Goal: Task Accomplishment & Management: Use online tool/utility

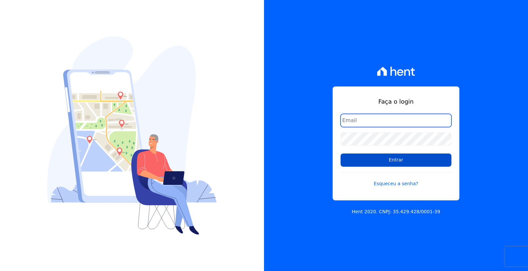
type input "[PERSON_NAME][EMAIL_ADDRESS][PERSON_NAME][DOMAIN_NAME]"
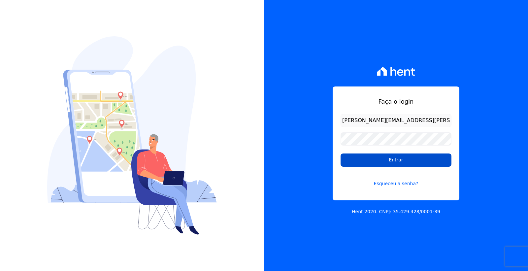
click at [382, 159] on input "Entrar" at bounding box center [395, 159] width 111 height 13
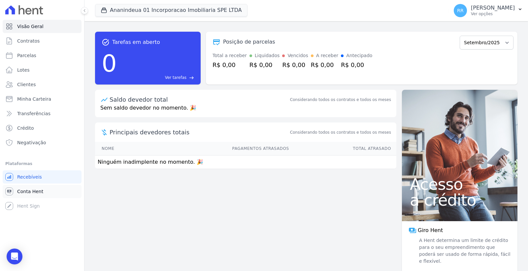
click at [42, 191] on link "Conta Hent" at bounding box center [42, 191] width 79 height 13
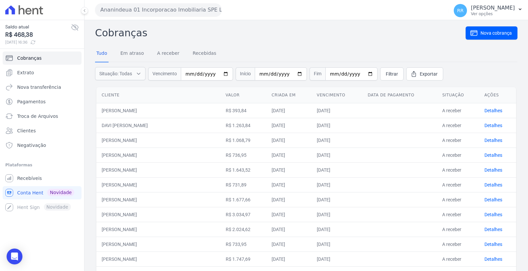
click at [130, 16] on div "Ananindeua 01 Incorporacao Imobiliaria SPE LTDA Via Sul Engenharia AGUAS DE [GE…" at bounding box center [270, 10] width 351 height 20
click at [131, 15] on button "Ananindeua 01 Incorporacao Imobiliaria SPE LTDA" at bounding box center [158, 9] width 127 height 13
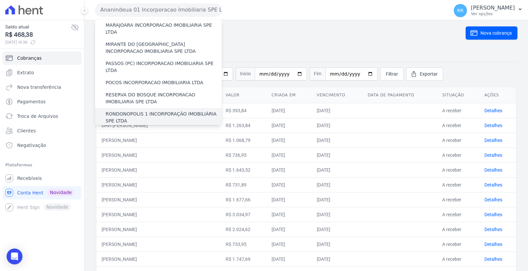
scroll to position [185, 0]
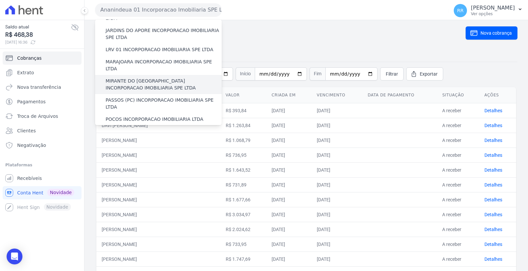
click at [150, 78] on label "MIRANTE DO [GEOGRAPHIC_DATA] INCORPORACAO IMOBILIARIA SPE LTDA" at bounding box center [164, 85] width 116 height 14
click at [0, 0] on input "MIRANTE DO [GEOGRAPHIC_DATA] INCORPORACAO IMOBILIARIA SPE LTDA" at bounding box center [0, 0] width 0 height 0
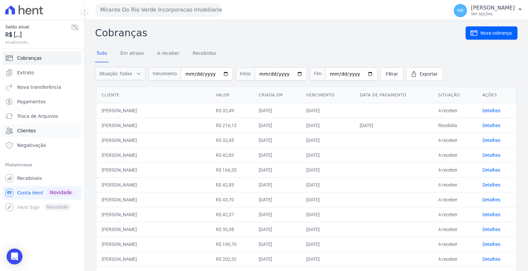
click at [44, 130] on link "Clientes" at bounding box center [42, 130] width 79 height 13
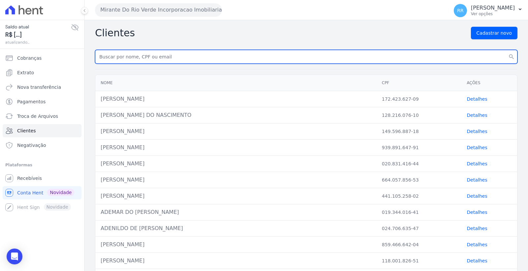
paste input "Sarah Ferreira Silva"
click at [155, 57] on input "text" at bounding box center [306, 57] width 422 height 14
type input "Sarah Ferreira Silva"
click at [505, 50] on button "search" at bounding box center [511, 57] width 12 height 14
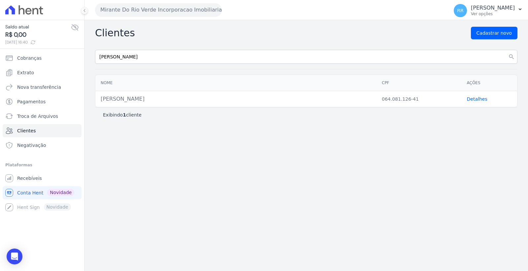
click at [475, 98] on link "Detalhes" at bounding box center [477, 98] width 20 height 5
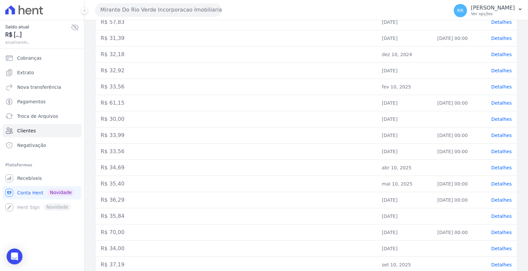
scroll to position [203, 0]
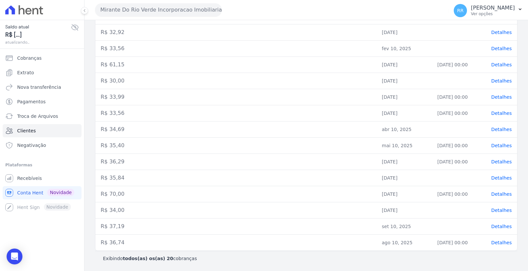
click at [397, 222] on td "set 10, 2025" at bounding box center [403, 226] width 55 height 16
click at [119, 227] on td "R$ 37,19" at bounding box center [235, 226] width 281 height 16
click at [119, 226] on td "R$ 37,19" at bounding box center [235, 226] width 281 height 16
copy tr "R$ 37,19"
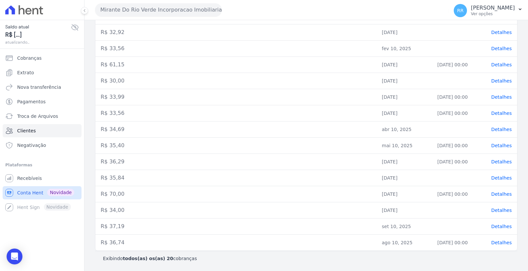
click at [30, 194] on span "Conta Hent" at bounding box center [30, 192] width 26 height 7
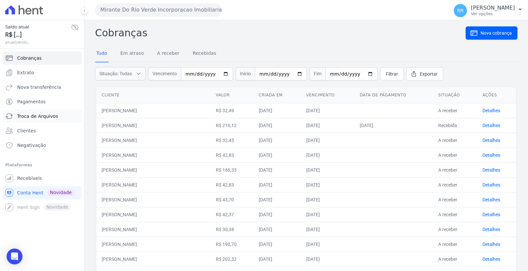
click at [45, 115] on span "Troca de Arquivos" at bounding box center [37, 116] width 41 height 7
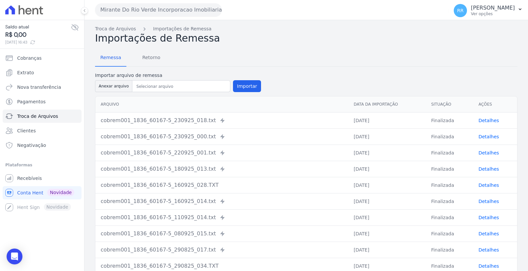
click at [140, 12] on button "Mirante Do Rio Verde Incorporacao Imobiliaria SPE LTDA" at bounding box center [158, 9] width 127 height 13
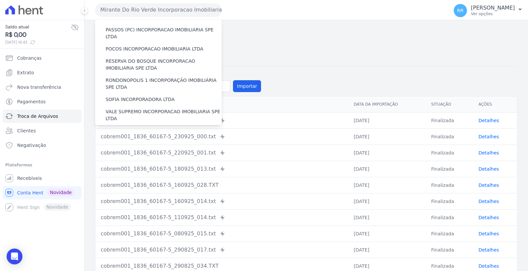
scroll to position [295, 0]
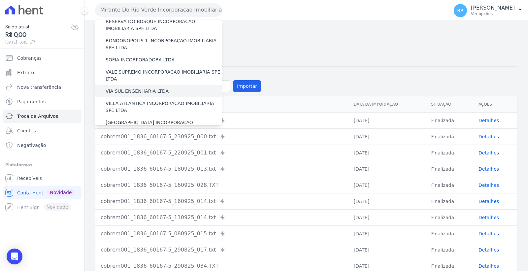
click at [141, 88] on label "VIA SUL ENGENHARIA LTDA" at bounding box center [137, 91] width 63 height 7
click at [0, 0] on input "VIA SUL ENGENHARIA LTDA" at bounding box center [0, 0] width 0 height 0
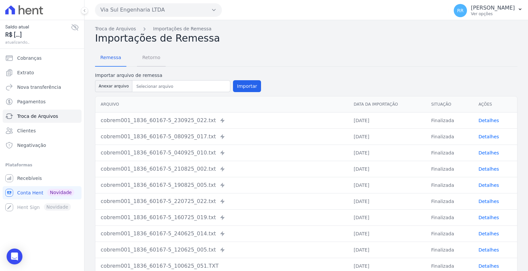
click at [149, 57] on span "Retorno" at bounding box center [151, 57] width 26 height 13
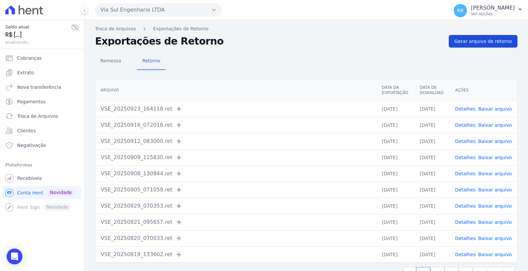
click at [477, 39] on span "Gerar arquivo de retorno" at bounding box center [482, 41] width 57 height 7
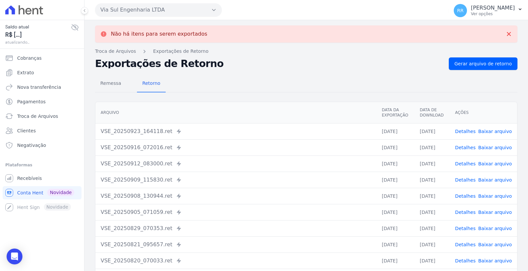
click at [466, 131] on link "Detalhes" at bounding box center [465, 131] width 20 height 5
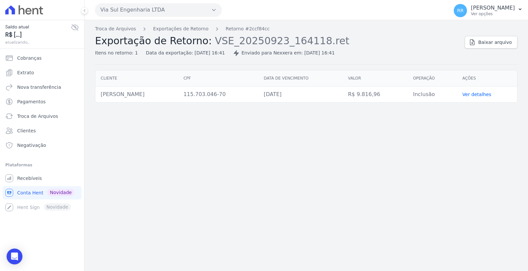
click at [156, 95] on td "JANAINA BATISTA DA ROCHA" at bounding box center [136, 94] width 83 height 16
copy tr "JANAINA BATISTA DA ROCHA"
click at [162, 7] on button "Via Sul Engenharia LTDA" at bounding box center [158, 9] width 127 height 13
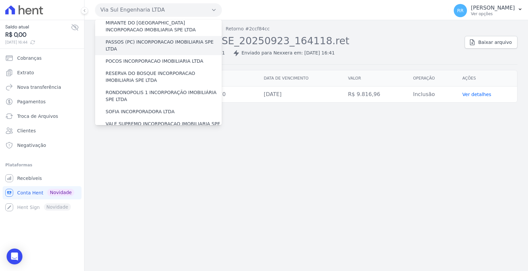
scroll to position [295, 0]
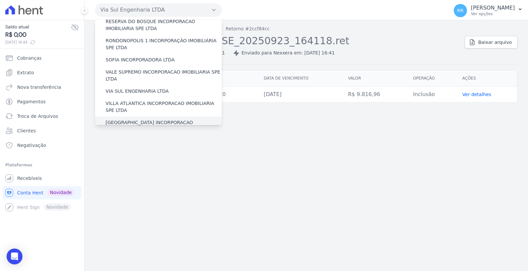
click at [167, 119] on label "[GEOGRAPHIC_DATA] INCORPORACAO IMOBILIARIA SPE LTDA" at bounding box center [164, 126] width 116 height 14
click at [0, 0] on input "[GEOGRAPHIC_DATA] INCORPORACAO IMOBILIARIA SPE LTDA" at bounding box center [0, 0] width 0 height 0
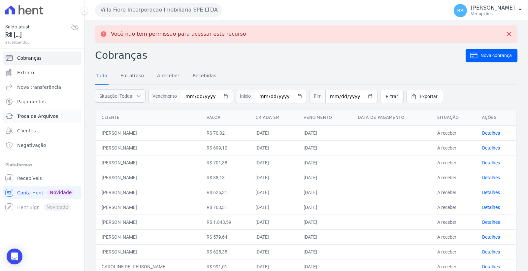
click at [47, 116] on span "Troca de Arquivos" at bounding box center [37, 116] width 41 height 7
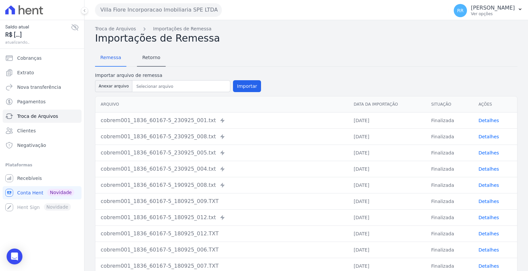
drag, startPoint x: 150, startPoint y: 72, endPoint x: 148, endPoint y: 65, distance: 7.3
click at [150, 72] on label "Importar arquivo de remessa" at bounding box center [178, 75] width 166 height 7
click at [146, 55] on span "Retorno" at bounding box center [151, 57] width 26 height 13
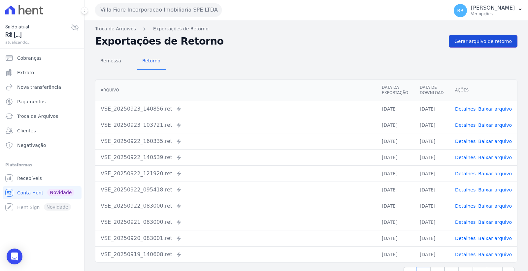
click at [472, 42] on span "Gerar arquivo de retorno" at bounding box center [482, 41] width 57 height 7
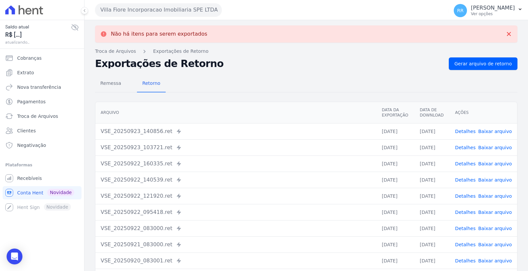
drag, startPoint x: 462, startPoint y: 129, endPoint x: 457, endPoint y: 136, distance: 9.2
click at [462, 130] on link "Detalhes" at bounding box center [465, 131] width 20 height 5
click at [467, 146] on link "Detalhes" at bounding box center [465, 147] width 20 height 5
click at [109, 80] on span "Remessa" at bounding box center [110, 83] width 29 height 13
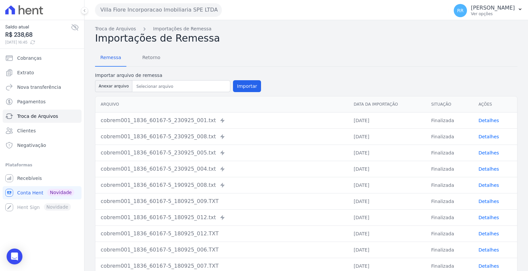
click at [484, 119] on link "Detalhes" at bounding box center [488, 120] width 20 height 5
click at [252, 85] on button "Importar" at bounding box center [247, 86] width 28 height 12
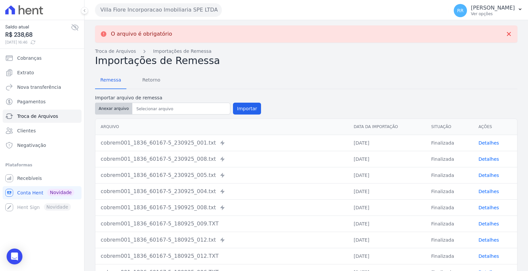
click at [124, 105] on button "Anexar arquivo" at bounding box center [113, 109] width 37 height 12
type input "cobrem001_1836_60167-5_230925_049.TXT"
click at [249, 105] on button "Importar" at bounding box center [247, 109] width 28 height 12
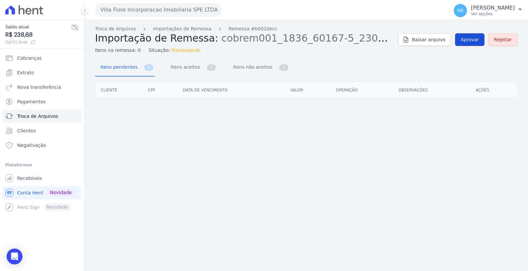
click at [469, 35] on link "Aprovar" at bounding box center [469, 39] width 29 height 13
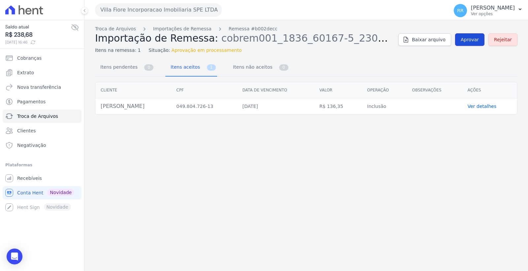
click at [467, 41] on span "Aprovar" at bounding box center [469, 39] width 18 height 7
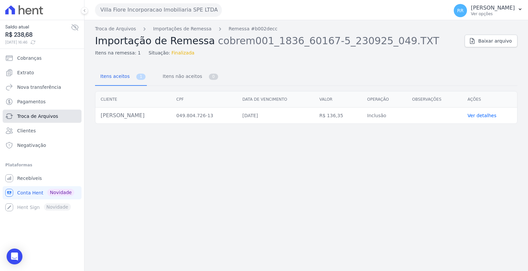
click at [47, 117] on span "Troca de Arquivos" at bounding box center [37, 116] width 41 height 7
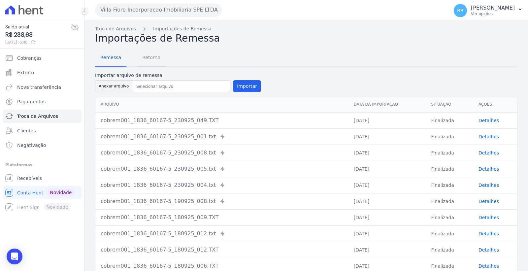
click at [149, 61] on span "Retorno" at bounding box center [151, 57] width 26 height 13
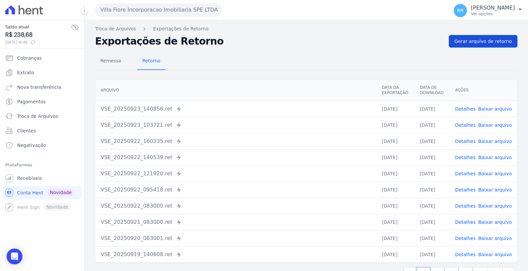
click at [502, 31] on nav "Troca de Arquivos Exportações de Retorno" at bounding box center [306, 28] width 422 height 7
click at [493, 39] on span "Gerar arquivo de retorno" at bounding box center [482, 41] width 57 height 7
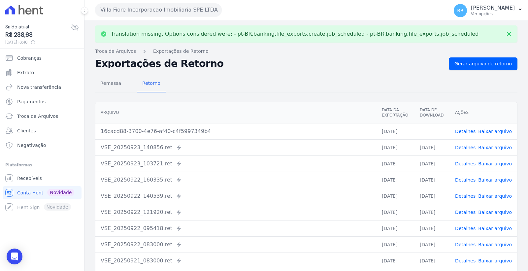
click at [493, 130] on link "Baixar arquivo" at bounding box center [495, 131] width 34 height 5
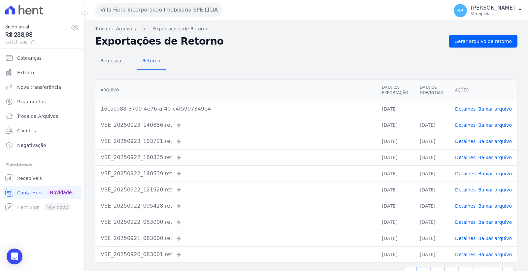
click at [163, 5] on button "Villa Fiore Incorporacao Imobiliaria SPE LTDA" at bounding box center [158, 9] width 127 height 13
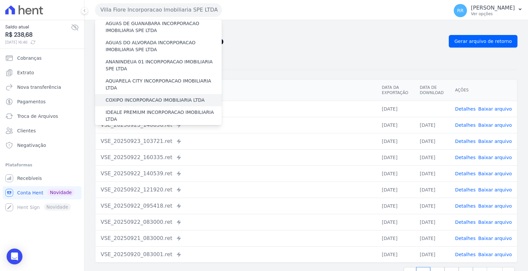
scroll to position [1, 0]
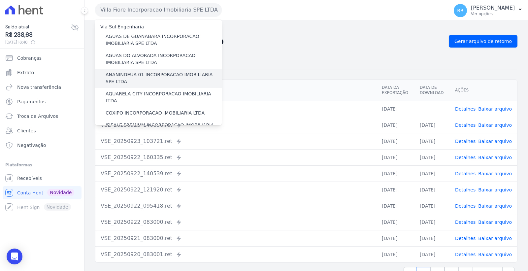
click at [158, 70] on div "ANANINDEUA 01 INCORPORACAO IMOBILIARIA SPE LTDA" at bounding box center [158, 78] width 127 height 19
click at [191, 75] on label "ANANINDEUA 01 INCORPORACAO IMOBILIARIA SPE LTDA" at bounding box center [164, 78] width 116 height 14
click at [0, 0] on input "ANANINDEUA 01 INCORPORACAO IMOBILIARIA SPE LTDA" at bounding box center [0, 0] width 0 height 0
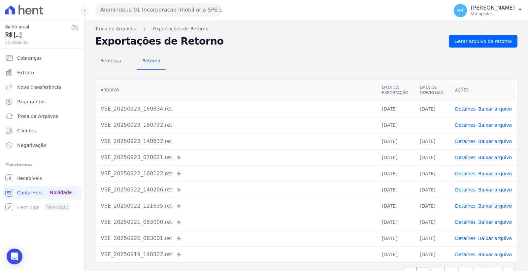
click at [465, 110] on link "Detalhes" at bounding box center [465, 108] width 20 height 5
drag, startPoint x: 163, startPoint y: 11, endPoint x: 163, endPoint y: 18, distance: 6.6
click at [162, 11] on button "Ananindeua 01 Incorporacao Imobiliaria SPE LTDA" at bounding box center [158, 9] width 127 height 13
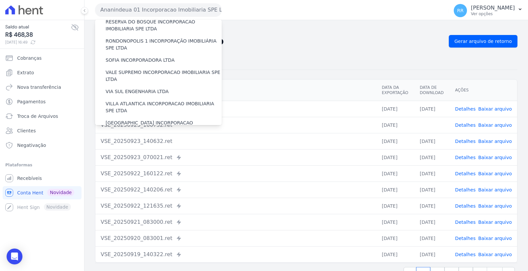
scroll to position [295, 0]
click at [169, 138] on label "VILLA TROPICAL INCORPORAÇÃO IMOBILIÁRIA SPE LTDA" at bounding box center [164, 145] width 116 height 14
click at [0, 0] on input "VILLA TROPICAL INCORPORAÇÃO IMOBILIÁRIA SPE LTDA" at bounding box center [0, 0] width 0 height 0
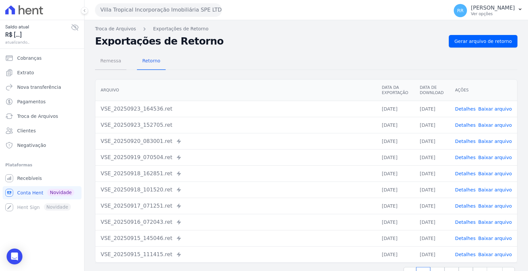
click at [96, 67] on link "Remessa" at bounding box center [110, 61] width 31 height 17
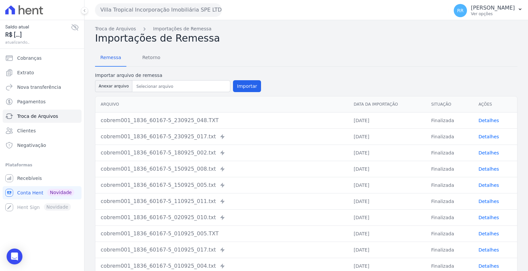
click at [479, 119] on link "Detalhes" at bounding box center [488, 120] width 20 height 5
click at [149, 4] on button "Villa Tropical Incorporação Imobiliária SPE LTDA" at bounding box center [158, 9] width 127 height 13
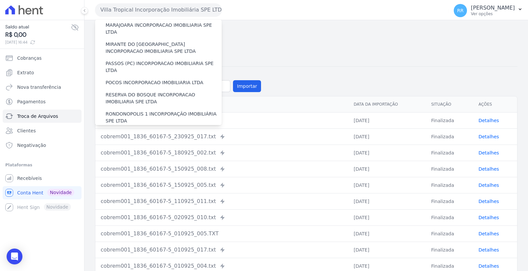
scroll to position [185, 0]
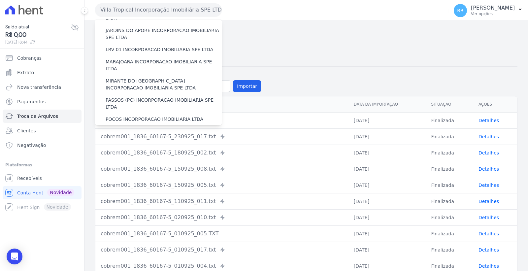
click at [285, 55] on div "Remessa Retorno" at bounding box center [306, 57] width 422 height 17
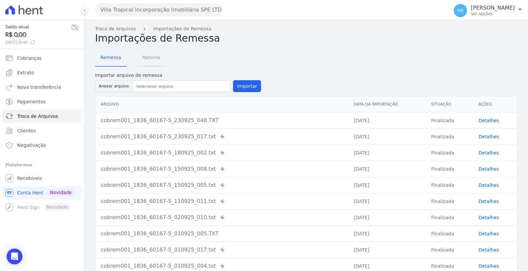
click at [154, 60] on span "Retorno" at bounding box center [151, 57] width 26 height 13
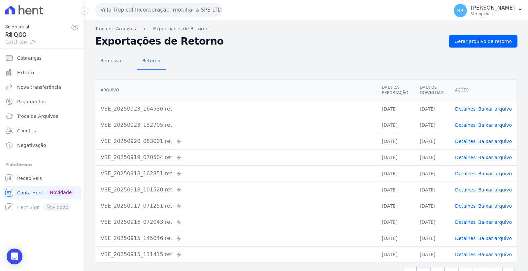
click at [158, 5] on button "Villa Tropical Incorporação Imobiliária SPE LTDA" at bounding box center [158, 9] width 127 height 13
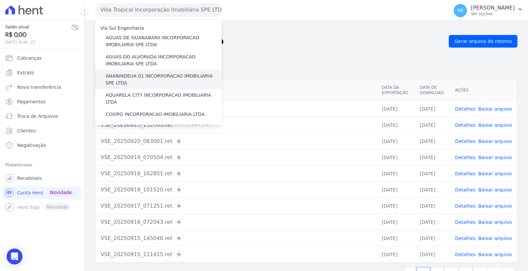
click at [160, 77] on label "ANANINDEUA 01 INCORPORACAO IMOBILIARIA SPE LTDA" at bounding box center [164, 80] width 116 height 14
click at [0, 0] on input "ANANINDEUA 01 INCORPORACAO IMOBILIARIA SPE LTDA" at bounding box center [0, 0] width 0 height 0
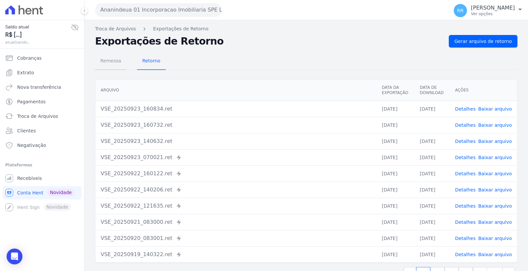
click at [119, 60] on span "Remessa" at bounding box center [110, 60] width 29 height 13
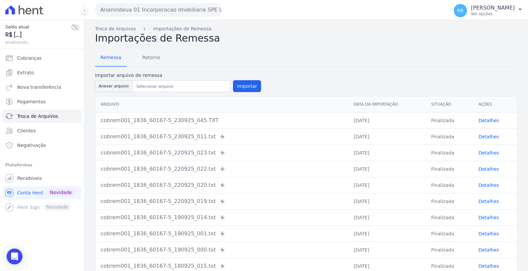
click at [479, 118] on link "Detalhes" at bounding box center [488, 120] width 20 height 5
click at [142, 57] on span "Retorno" at bounding box center [151, 57] width 26 height 13
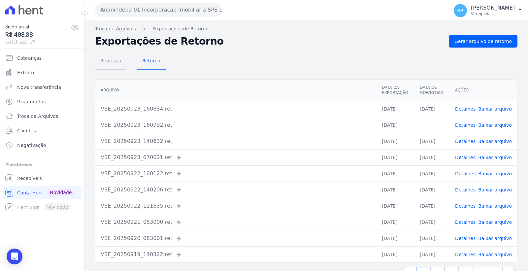
click at [117, 63] on span "Remessa" at bounding box center [110, 60] width 29 height 13
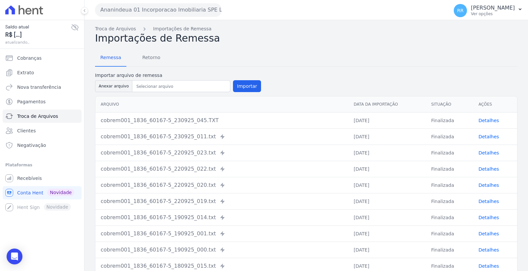
click at [123, 85] on button "Anexar arquivo" at bounding box center [113, 86] width 37 height 12
type input "cobrem001_1836_60167-5_230925_051.TXT"
click at [233, 88] on button "Importar" at bounding box center [247, 86] width 28 height 12
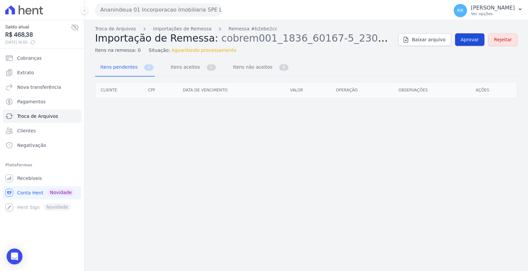
click at [480, 39] on link "Aprovar" at bounding box center [469, 39] width 29 height 13
click at [44, 113] on span "Troca de Arquivos" at bounding box center [37, 116] width 41 height 7
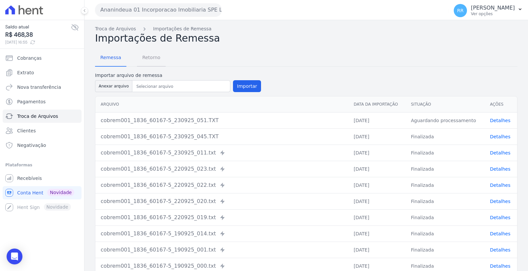
click at [152, 58] on span "Retorno" at bounding box center [151, 57] width 26 height 13
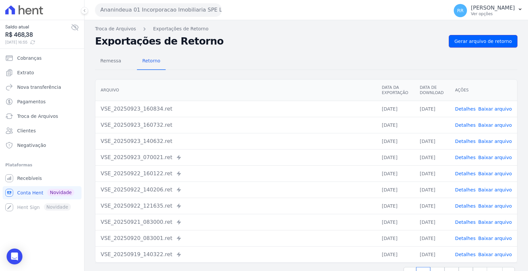
drag, startPoint x: 483, startPoint y: 43, endPoint x: 455, endPoint y: 60, distance: 32.8
click at [483, 43] on span "Gerar arquivo de retorno" at bounding box center [482, 41] width 57 height 7
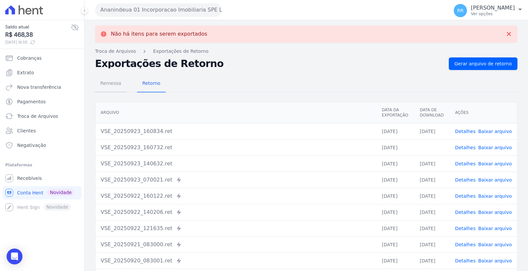
click at [114, 84] on span "Remessa" at bounding box center [110, 83] width 29 height 13
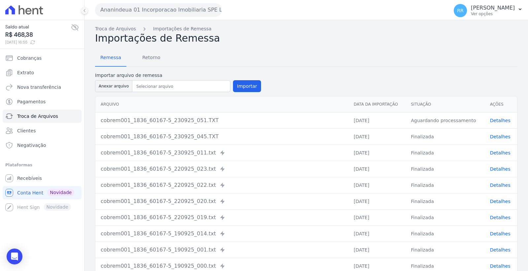
click at [496, 119] on link "Detalhes" at bounding box center [500, 120] width 20 height 5
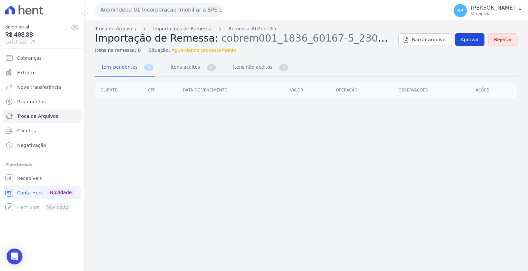
click at [467, 38] on span "Aprovar" at bounding box center [469, 39] width 18 height 7
click at [61, 117] on link "Troca de Arquivos" at bounding box center [42, 116] width 79 height 13
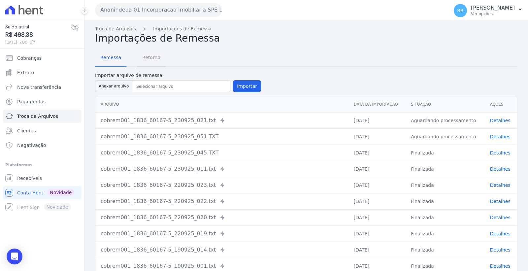
click at [148, 60] on span "Retorno" at bounding box center [151, 57] width 26 height 13
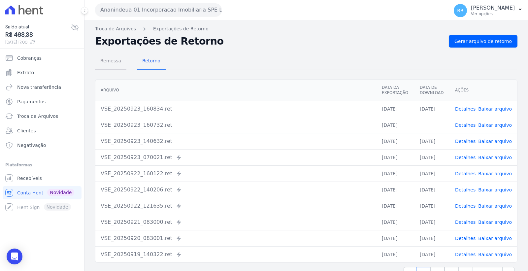
click at [111, 58] on span "Remessa" at bounding box center [110, 60] width 29 height 13
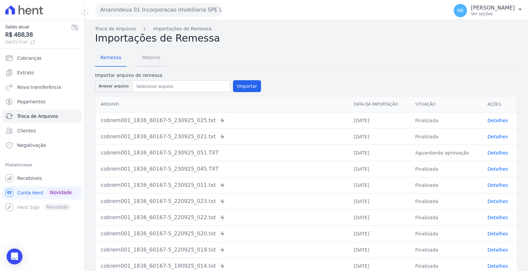
click at [148, 57] on span "Retorno" at bounding box center [151, 57] width 26 height 13
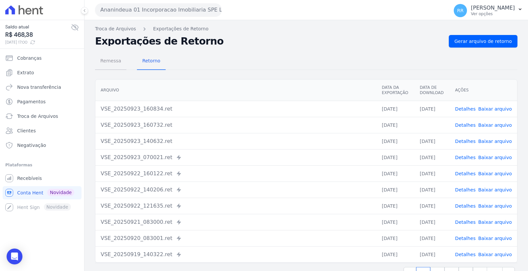
click at [108, 57] on span "Remessa" at bounding box center [110, 60] width 29 height 13
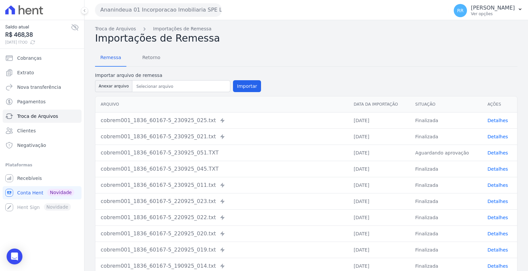
click at [490, 151] on link "Detalhes" at bounding box center [497, 152] width 20 height 5
click at [150, 57] on span "Retorno" at bounding box center [151, 57] width 26 height 13
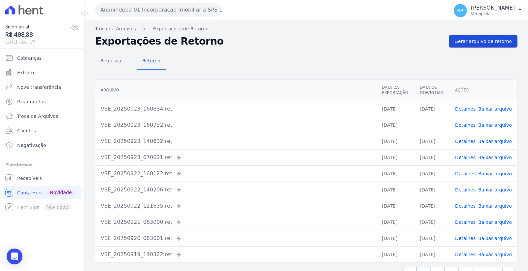
click at [479, 38] on span "Gerar arquivo de retorno" at bounding box center [482, 41] width 57 height 7
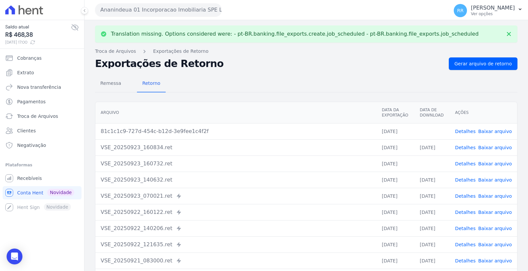
click at [464, 132] on link "Detalhes" at bounding box center [465, 131] width 20 height 5
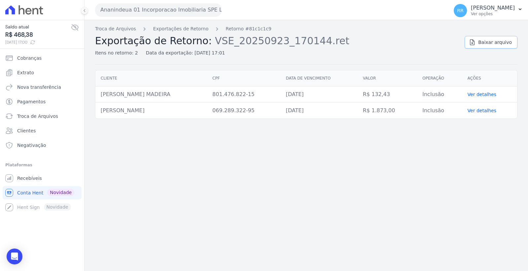
drag, startPoint x: 486, startPoint y: 40, endPoint x: 430, endPoint y: 57, distance: 58.2
click at [486, 41] on span "Baixar arquivo" at bounding box center [495, 42] width 34 height 7
click at [48, 114] on span "Troca de Arquivos" at bounding box center [37, 116] width 41 height 7
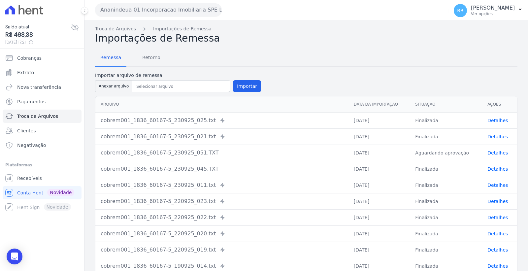
click at [129, 5] on button "Ananindeua 01 Incorporacao Imobiliaria SPE LTDA" at bounding box center [158, 9] width 127 height 13
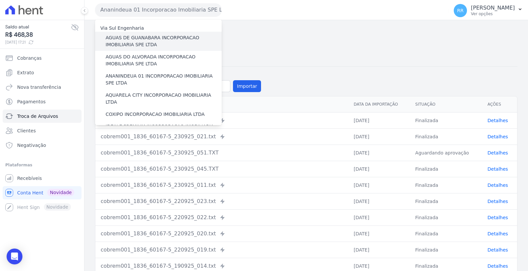
click at [142, 37] on label "AGUAS DE GUANABARA INCORPORACAO IMOBILIARIA SPE LTDA" at bounding box center [164, 41] width 116 height 14
click at [0, 0] on input "AGUAS DE GUANABARA INCORPORACAO IMOBILIARIA SPE LTDA" at bounding box center [0, 0] width 0 height 0
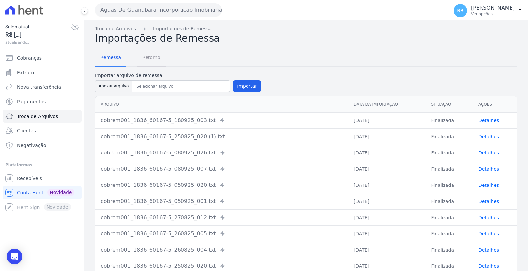
click at [150, 57] on span "Retorno" at bounding box center [151, 57] width 26 height 13
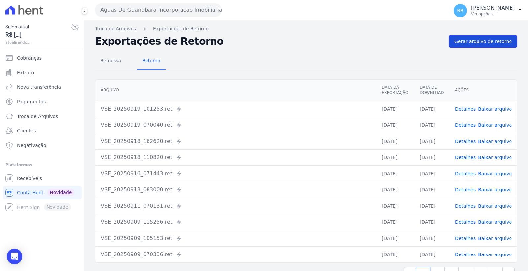
click at [480, 41] on span "Gerar arquivo de retorno" at bounding box center [482, 41] width 57 height 7
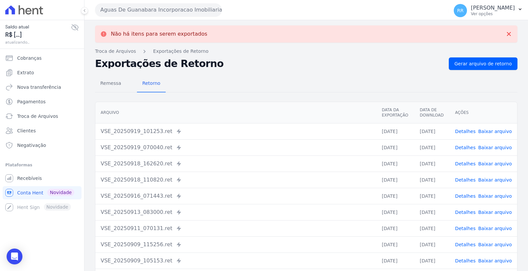
click at [180, 9] on button "Aguas De Guanabara Incorporacao Imobiliaria SPE LTDA" at bounding box center [158, 9] width 127 height 13
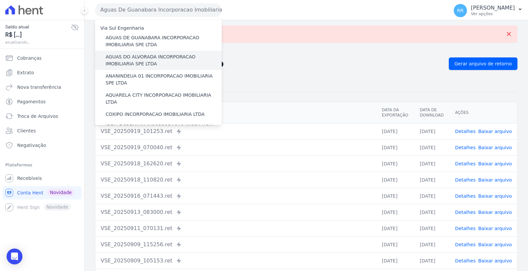
click at [162, 58] on label "AGUAS DO ALVORADA INCORPORACAO IMOBILIARIA SPE LTDA" at bounding box center [164, 60] width 116 height 14
click at [0, 0] on input "AGUAS DO ALVORADA INCORPORACAO IMOBILIARIA SPE LTDA" at bounding box center [0, 0] width 0 height 0
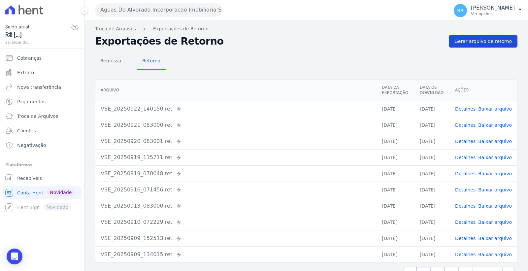
click at [474, 37] on link "Gerar arquivo de retorno" at bounding box center [483, 41] width 69 height 13
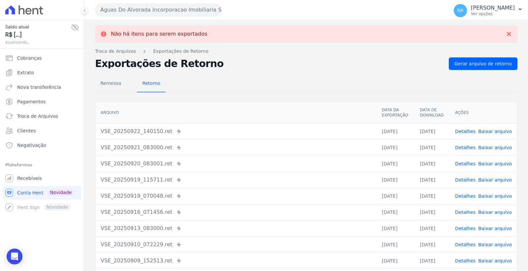
click at [174, 6] on button "Aguas Do Alvorada Incorporacao Imobiliaria SPE LTDA" at bounding box center [158, 9] width 127 height 13
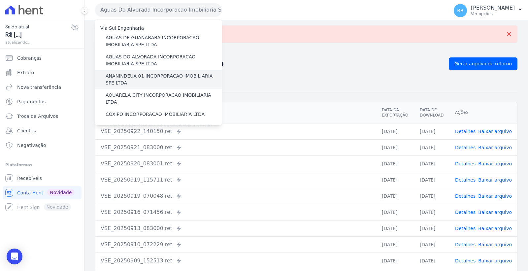
click at [152, 75] on label "ANANINDEUA 01 INCORPORACAO IMOBILIARIA SPE LTDA" at bounding box center [164, 80] width 116 height 14
click at [0, 0] on input "ANANINDEUA 01 INCORPORACAO IMOBILIARIA SPE LTDA" at bounding box center [0, 0] width 0 height 0
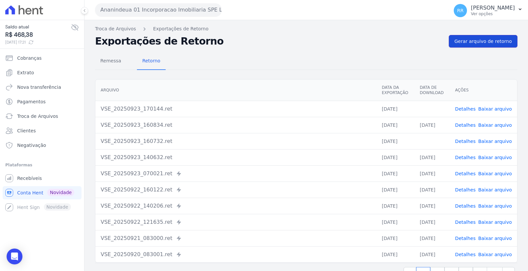
drag, startPoint x: 492, startPoint y: 39, endPoint x: 476, endPoint y: 46, distance: 16.8
click at [492, 39] on span "Gerar arquivo de retorno" at bounding box center [482, 41] width 57 height 7
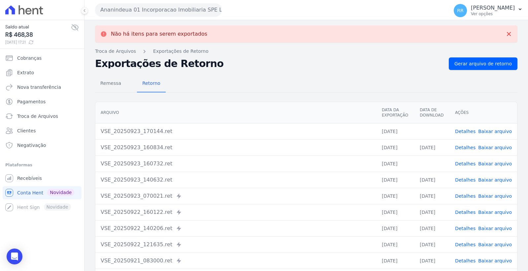
click at [497, 127] on td "Detalhes Baixar arquivo" at bounding box center [483, 131] width 67 height 16
click at [472, 129] on link "Detalhes" at bounding box center [465, 131] width 20 height 5
click at [469, 62] on span "Gerar arquivo de retorno" at bounding box center [482, 63] width 57 height 7
click at [485, 130] on link "Baixar arquivo" at bounding box center [495, 131] width 34 height 5
click at [224, 80] on div "Remessa Retorno" at bounding box center [306, 83] width 422 height 17
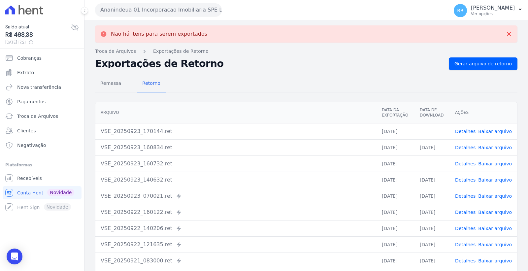
click at [141, 5] on button "Ananindeua 01 Incorporacao Imobiliaria SPE LTDA" at bounding box center [158, 9] width 127 height 13
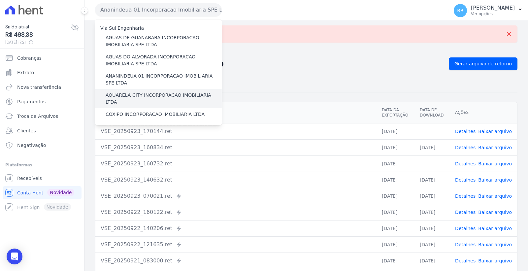
click at [154, 98] on label "AQUARELA CITY INCORPORACAO IMOBILIARIA LTDA" at bounding box center [164, 99] width 116 height 14
click at [0, 0] on input "AQUARELA CITY INCORPORACAO IMOBILIARIA LTDA" at bounding box center [0, 0] width 0 height 0
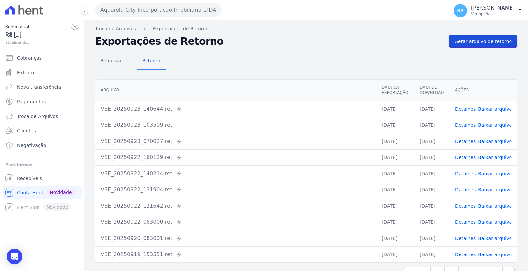
click at [468, 38] on span "Gerar arquivo de retorno" at bounding box center [482, 41] width 57 height 7
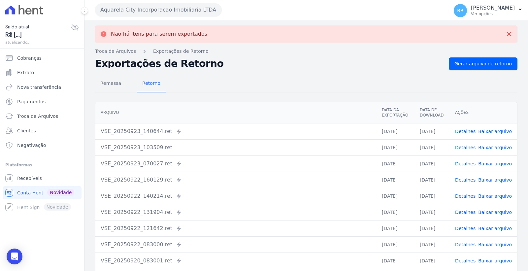
click at [177, 10] on button "Aquarela City Incorporacao Imobiliaria LTDA" at bounding box center [158, 9] width 127 height 13
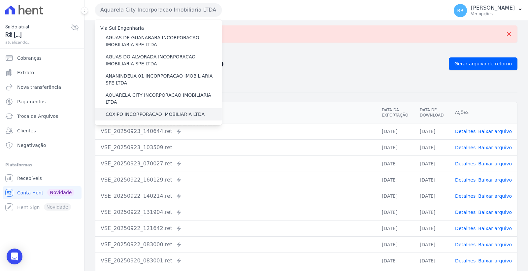
click at [164, 111] on label "COXIPO INCORPORACAO IMOBILIARIA LTDA" at bounding box center [155, 114] width 99 height 7
click at [0, 0] on input "COXIPO INCORPORACAO IMOBILIARIA LTDA" at bounding box center [0, 0] width 0 height 0
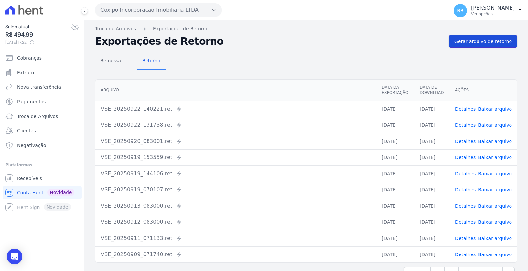
click at [500, 43] on span "Gerar arquivo de retorno" at bounding box center [482, 41] width 57 height 7
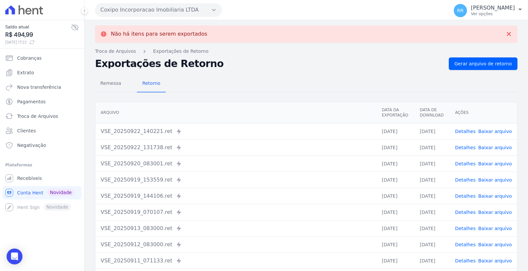
click at [176, 9] on button "Coxipo Incorporacao Imobiliaria LTDA" at bounding box center [158, 9] width 127 height 13
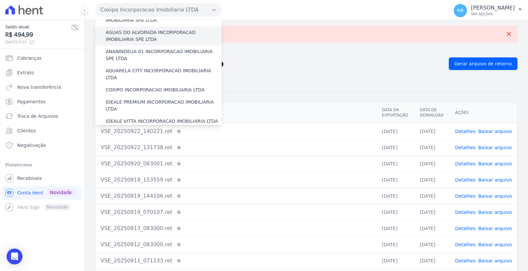
scroll to position [37, 0]
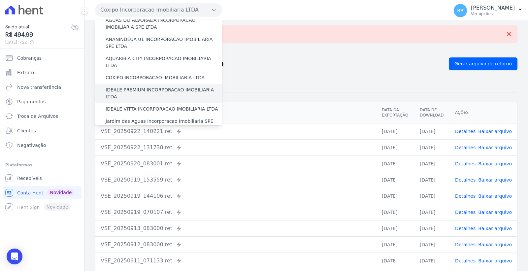
click at [155, 86] on label "IDEALE PREMIUM INCORPORACAO IMOBILIARIA LTDA" at bounding box center [164, 93] width 116 height 14
click at [0, 0] on input "IDEALE PREMIUM INCORPORACAO IMOBILIARIA LTDA" at bounding box center [0, 0] width 0 height 0
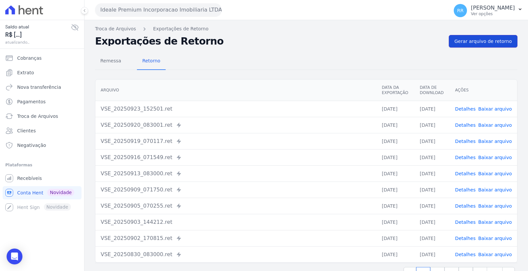
click at [509, 35] on link "Gerar arquivo de retorno" at bounding box center [483, 41] width 69 height 13
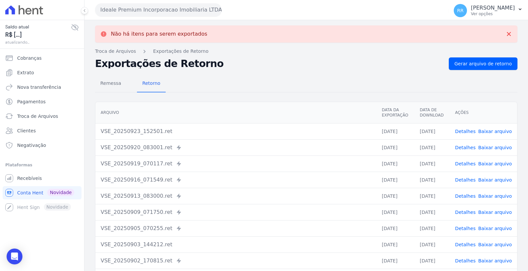
click at [195, 7] on button "Ideale Premium Incorporacao Imobiliaria LTDA" at bounding box center [158, 9] width 127 height 13
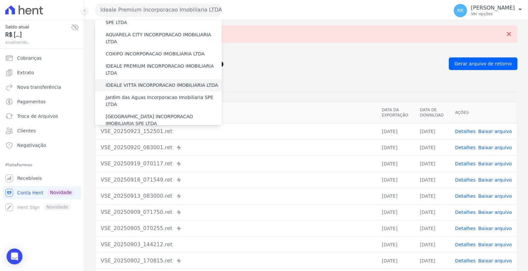
scroll to position [73, 0]
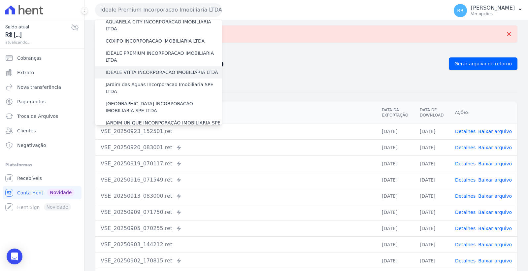
click at [166, 69] on label "IDEALE VITTA INCORPORACAO IMOBILIARIA LTDA" at bounding box center [162, 72] width 112 height 7
click at [0, 0] on input "IDEALE VITTA INCORPORACAO IMOBILIARIA LTDA" at bounding box center [0, 0] width 0 height 0
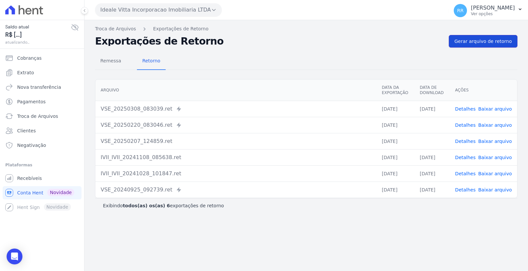
click at [479, 42] on span "Gerar arquivo de retorno" at bounding box center [482, 41] width 57 height 7
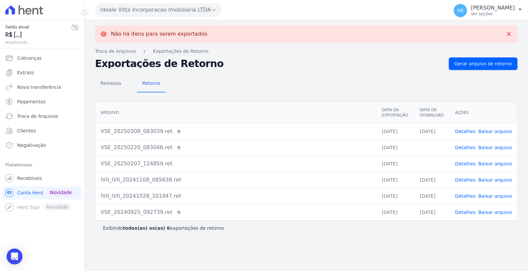
click at [179, 12] on button "Ideale Vitta Incorporacao Imobiliaria LTDA" at bounding box center [158, 9] width 127 height 13
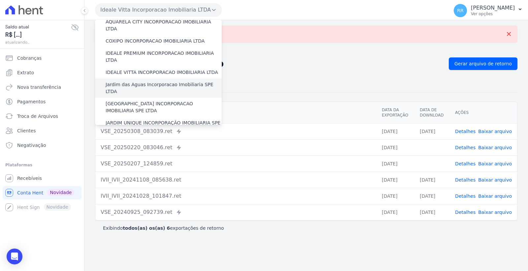
click at [167, 81] on label "Jardim das Aguas Incorporacao Imobiliaria SPE LTDA" at bounding box center [164, 88] width 116 height 14
click at [0, 0] on input "Jardim das Aguas Incorporacao Imobiliaria SPE LTDA" at bounding box center [0, 0] width 0 height 0
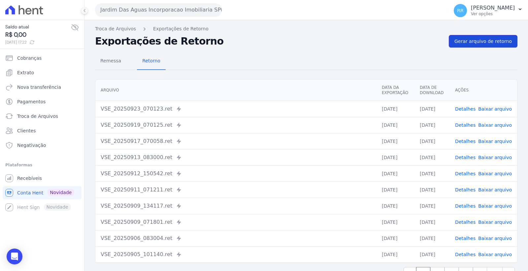
click at [496, 42] on span "Gerar arquivo de retorno" at bounding box center [482, 41] width 57 height 7
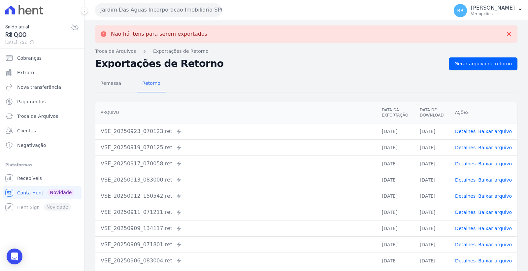
click at [213, 8] on button "Jardim Das Aguas Incorporacao Imobiliaria SPE LTDA" at bounding box center [158, 9] width 127 height 13
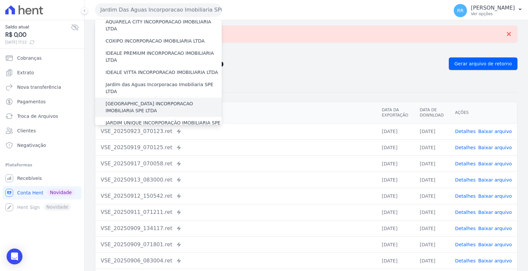
click at [170, 100] on label "[GEOGRAPHIC_DATA] INCORPORACAO IMOBILIARIA SPE LTDA" at bounding box center [164, 107] width 116 height 14
click at [0, 0] on input "[GEOGRAPHIC_DATA] INCORPORACAO IMOBILIARIA SPE LTDA" at bounding box center [0, 0] width 0 height 0
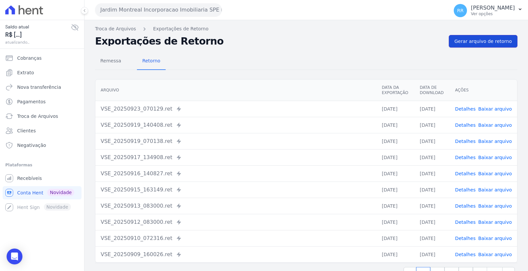
click at [476, 40] on span "Gerar arquivo de retorno" at bounding box center [482, 41] width 57 height 7
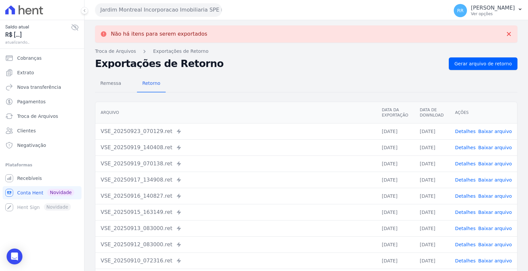
click at [159, 16] on button "Jardim Montreal Incorporacao Imobiliaria SPE LTDA" at bounding box center [158, 9] width 127 height 13
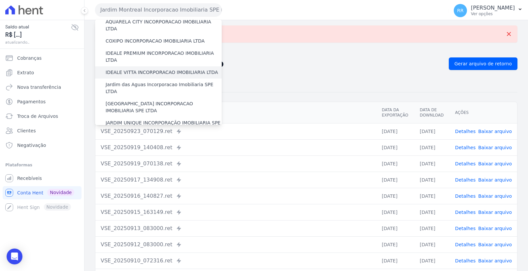
scroll to position [110, 0]
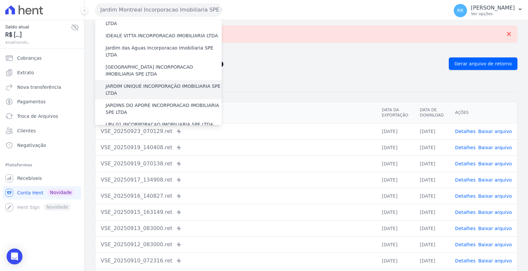
click at [162, 83] on label "JARDIM UNIQUE INCORPORAÇÃO IMOBILIARIA SPE LTDA" at bounding box center [164, 90] width 116 height 14
click at [0, 0] on input "JARDIM UNIQUE INCORPORAÇÃO IMOBILIARIA SPE LTDA" at bounding box center [0, 0] width 0 height 0
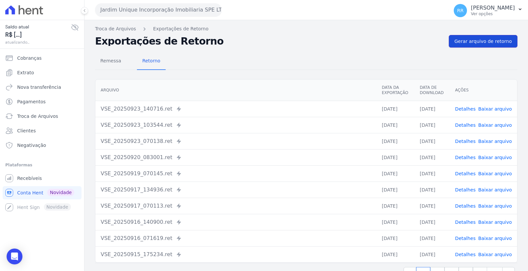
click at [490, 38] on span "Gerar arquivo de retorno" at bounding box center [482, 41] width 57 height 7
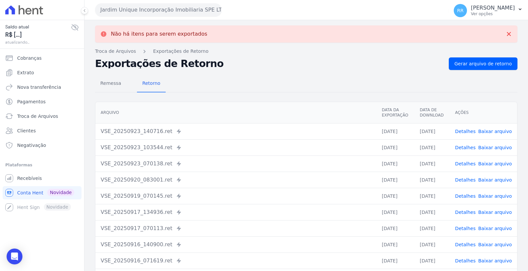
click at [199, 11] on button "Jardim Unique Incorporação Imobiliaria SPE LTDA" at bounding box center [158, 9] width 127 height 13
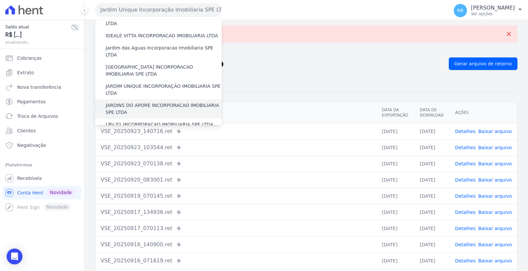
click at [173, 102] on label "JARDINS DO APORE INCORPORACAO IMOBILIARIA SPE LTDA" at bounding box center [164, 109] width 116 height 14
click at [0, 0] on input "JARDINS DO APORE INCORPORACAO IMOBILIARIA SPE LTDA" at bounding box center [0, 0] width 0 height 0
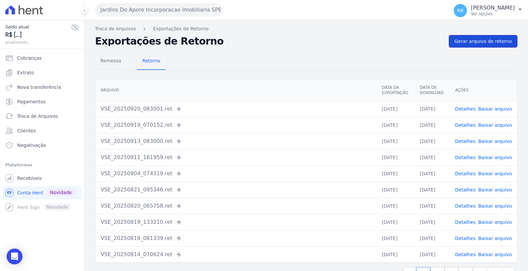
click at [468, 40] on span "Gerar arquivo de retorno" at bounding box center [482, 41] width 57 height 7
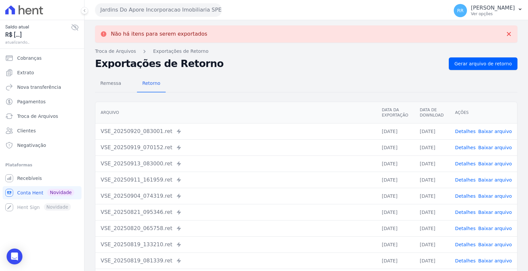
click at [183, 8] on button "Jardins Do Apore Incorporacao Imobiliaria SPE LTDA" at bounding box center [158, 9] width 127 height 13
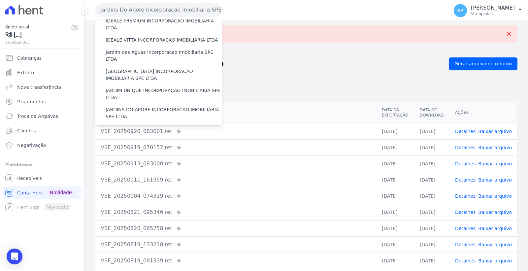
scroll to position [146, 0]
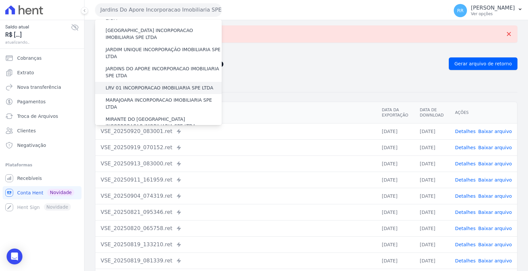
click at [170, 84] on label "LRV 01 INCORPORACAO IMOBILIARIA SPE LTDA" at bounding box center [160, 87] width 108 height 7
click at [0, 0] on input "LRV 01 INCORPORACAO IMOBILIARIA SPE LTDA" at bounding box center [0, 0] width 0 height 0
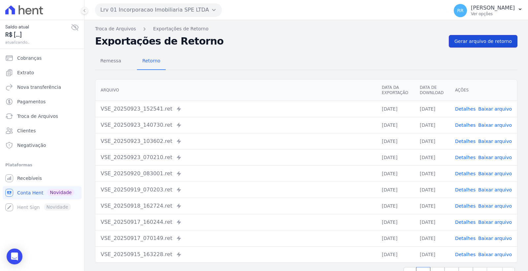
drag, startPoint x: 474, startPoint y: 42, endPoint x: 466, endPoint y: 46, distance: 8.6
click at [474, 43] on span "Gerar arquivo de retorno" at bounding box center [482, 41] width 57 height 7
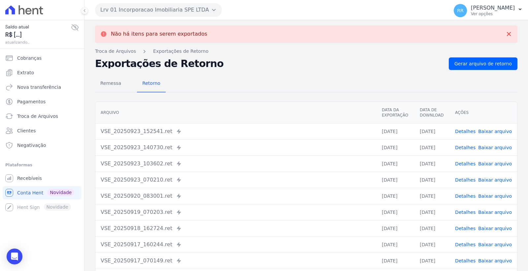
click at [186, 6] on button "Lrv 01 Incorporacao Imobiliaria SPE LTDA" at bounding box center [158, 9] width 127 height 13
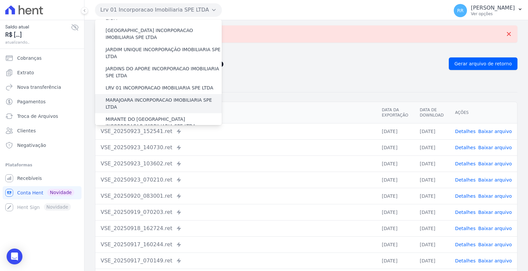
click at [176, 97] on label "MARAJOARA INCORPORACAO IMOBILIARIA SPE LTDA" at bounding box center [164, 104] width 116 height 14
click at [0, 0] on input "MARAJOARA INCORPORACAO IMOBILIARIA SPE LTDA" at bounding box center [0, 0] width 0 height 0
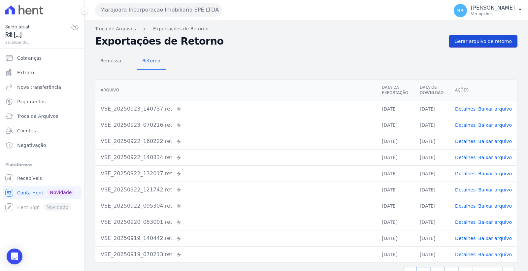
click at [489, 40] on span "Gerar arquivo de retorno" at bounding box center [482, 41] width 57 height 7
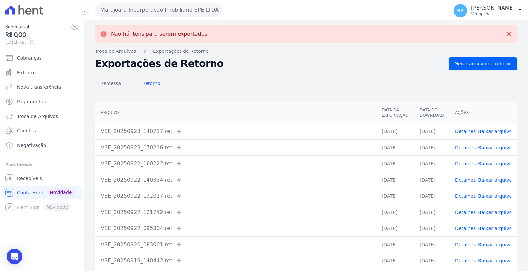
click at [155, 11] on button "Marajoara Incorporacao Imobiliaria SPE LTDA" at bounding box center [158, 9] width 127 height 13
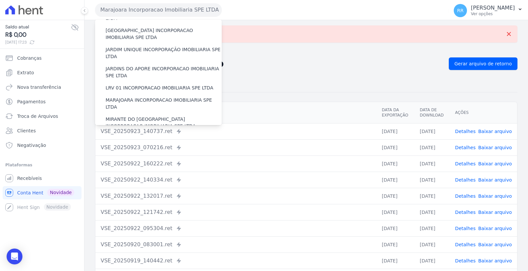
scroll to position [183, 0]
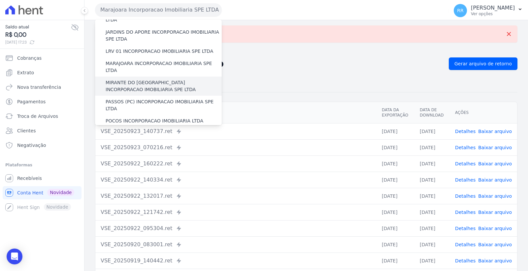
click at [152, 79] on label "MIRANTE DO [GEOGRAPHIC_DATA] INCORPORACAO IMOBILIARIA SPE LTDA" at bounding box center [164, 86] width 116 height 14
click at [0, 0] on input "MIRANTE DO [GEOGRAPHIC_DATA] INCORPORACAO IMOBILIARIA SPE LTDA" at bounding box center [0, 0] width 0 height 0
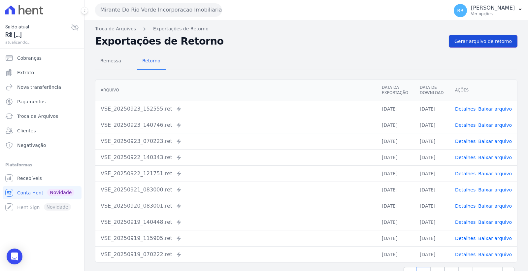
click at [465, 39] on span "Gerar arquivo de retorno" at bounding box center [482, 41] width 57 height 7
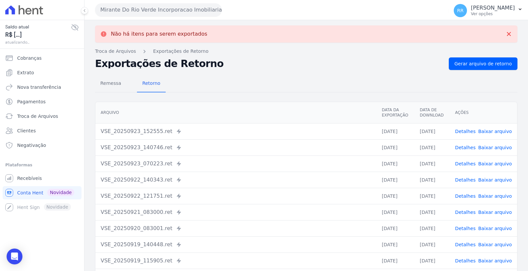
click at [168, 13] on button "Mirante Do Rio Verde Incorporacao Imobiliaria SPE LTDA" at bounding box center [158, 9] width 127 height 13
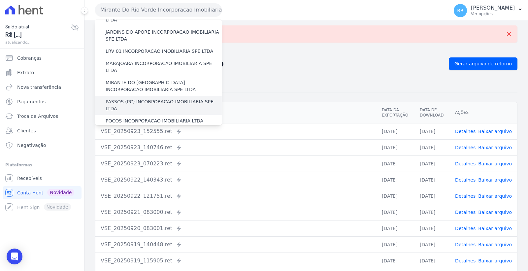
click at [163, 98] on label "PASSOS (PC) INCORPORACAO IMOBILIARIA SPE LTDA" at bounding box center [164, 105] width 116 height 14
click at [0, 0] on input "PASSOS (PC) INCORPORACAO IMOBILIARIA SPE LTDA" at bounding box center [0, 0] width 0 height 0
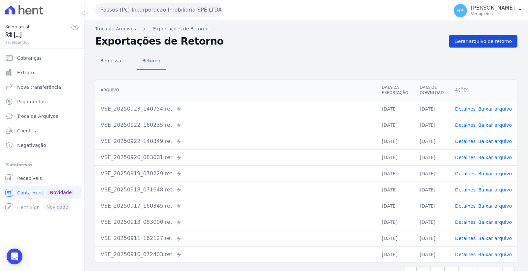
click at [479, 40] on span "Gerar arquivo de retorno" at bounding box center [482, 41] width 57 height 7
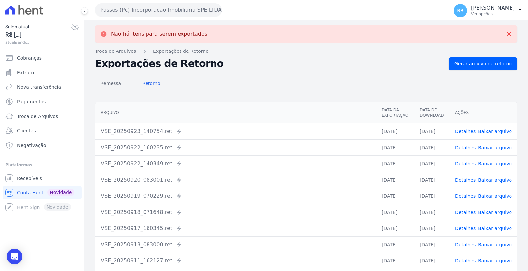
click at [192, 5] on button "Passos (Pc) Incorporacao Imobiliaria SPE LTDA" at bounding box center [158, 9] width 127 height 13
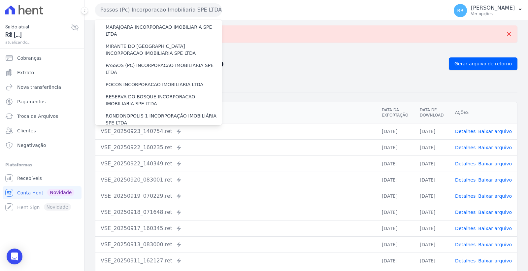
scroll to position [220, 0]
click at [183, 81] on label "POCOS INCORPORACAO IMOBILIARIA LTDA" at bounding box center [155, 84] width 98 height 7
click at [0, 0] on input "POCOS INCORPORACAO IMOBILIARIA LTDA" at bounding box center [0, 0] width 0 height 0
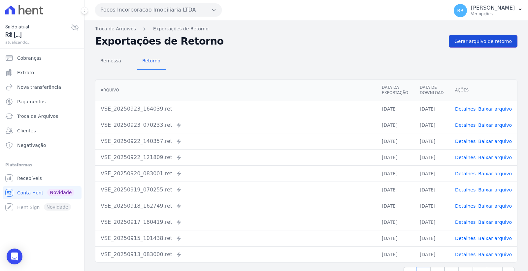
click at [497, 44] on span "Gerar arquivo de retorno" at bounding box center [482, 41] width 57 height 7
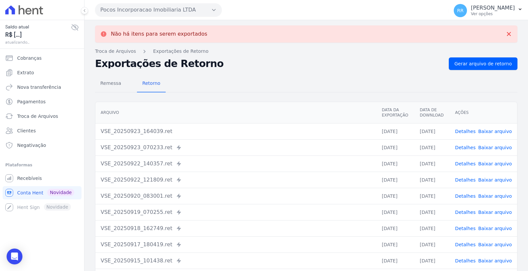
click at [181, 10] on button "Pocos Incorporacao Imobiliaria LTDA" at bounding box center [158, 9] width 127 height 13
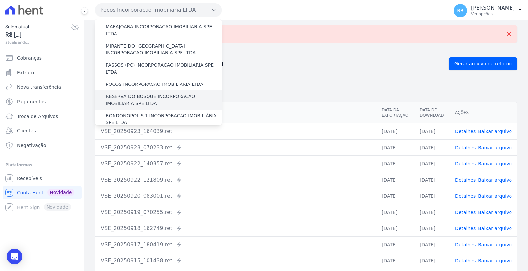
click at [175, 93] on label "RESERVA DO BOSQUE INCORPORACAO IMOBILIARIA SPE LTDA" at bounding box center [164, 100] width 116 height 14
click at [0, 0] on input "RESERVA DO BOSQUE INCORPORACAO IMOBILIARIA SPE LTDA" at bounding box center [0, 0] width 0 height 0
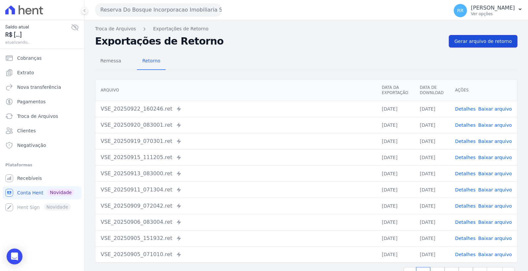
click at [472, 44] on span "Gerar arquivo de retorno" at bounding box center [482, 41] width 57 height 7
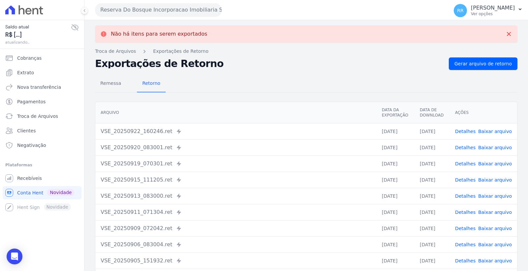
click at [193, 12] on button "Reserva Do Bosque Incorporacao Imobiliaria SPE LTDA" at bounding box center [158, 9] width 127 height 13
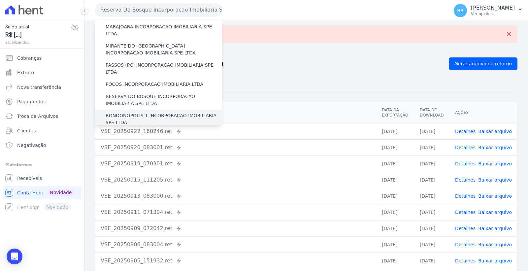
click at [183, 112] on label "RONDONOPOLIS 1 INCORPORAÇÃO IMOBILIÁRIA SPE LTDA" at bounding box center [164, 119] width 116 height 14
click at [0, 0] on input "RONDONOPOLIS 1 INCORPORAÇÃO IMOBILIÁRIA SPE LTDA" at bounding box center [0, 0] width 0 height 0
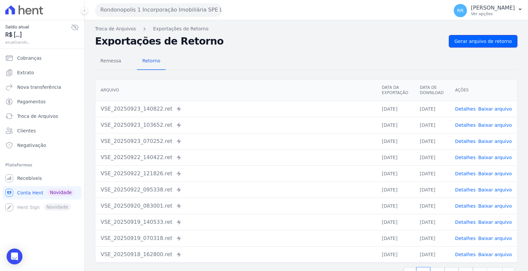
click at [475, 34] on div "Troca de Arquivos Exportações de Retorno Exportações de Retorno Gerar arquivo d…" at bounding box center [305, 155] width 443 height 271
click at [471, 41] on span "Gerar arquivo de retorno" at bounding box center [482, 41] width 57 height 7
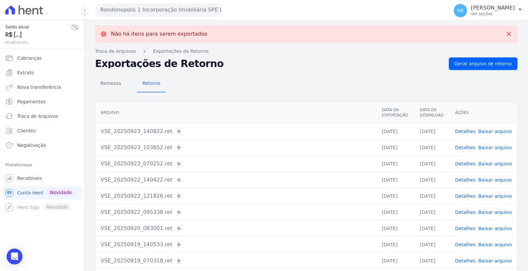
click at [173, 7] on button "Rondonopolis 1 Incorporação Imobiliária SPE LTDA" at bounding box center [158, 9] width 127 height 13
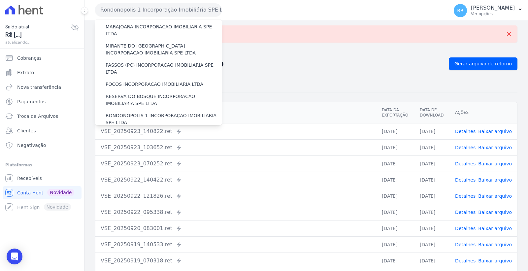
click at [165, 131] on label "SOFIA INCORPORADORA LTDA" at bounding box center [140, 134] width 69 height 7
click at [0, 0] on input "SOFIA INCORPORADORA LTDA" at bounding box center [0, 0] width 0 height 0
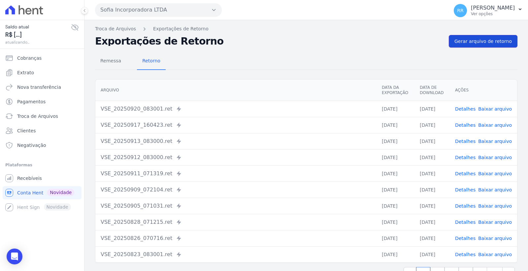
click at [482, 41] on span "Gerar arquivo de retorno" at bounding box center [482, 41] width 57 height 7
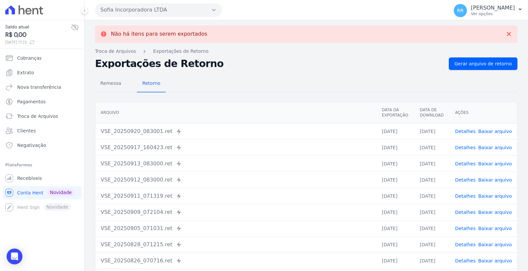
click at [180, 14] on button "Sofia Incorporadora LTDA" at bounding box center [158, 9] width 127 height 13
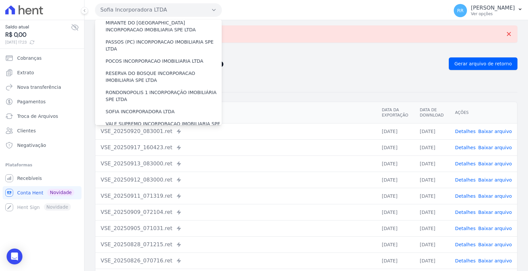
scroll to position [256, 0]
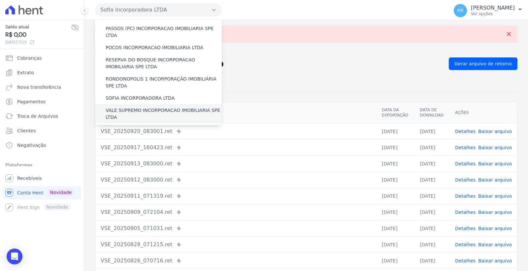
click at [186, 107] on label "VALE SUPREMO INCORPORACAO IMOBILIARIA SPE LTDA" at bounding box center [164, 114] width 116 height 14
click at [0, 0] on input "VALE SUPREMO INCORPORACAO IMOBILIARIA SPE LTDA" at bounding box center [0, 0] width 0 height 0
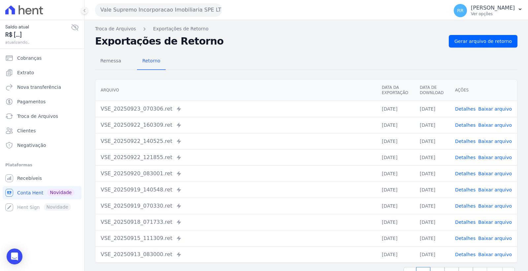
click at [519, 44] on div "Troca de Arquivos Exportações de Retorno Exportações de Retorno Gerar arquivo d…" at bounding box center [305, 155] width 443 height 271
click at [488, 44] on span "Gerar arquivo de retorno" at bounding box center [482, 41] width 57 height 7
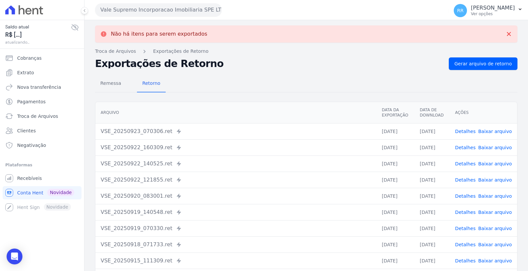
click at [178, 9] on button "Vale Supremo Incorporacao Imobiliaria SPE LTDA" at bounding box center [158, 9] width 127 height 13
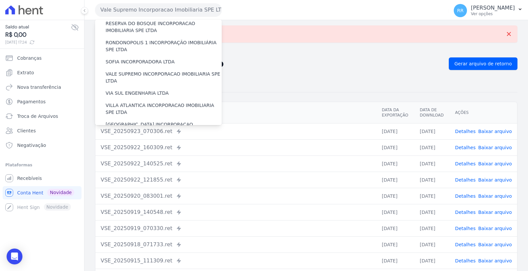
scroll to position [293, 0]
click at [163, 87] on div "VIA SUL ENGENHARIA LTDA" at bounding box center [158, 93] width 127 height 12
click at [160, 89] on label "VIA SUL ENGENHARIA LTDA" at bounding box center [137, 92] width 63 height 7
click at [0, 0] on input "VIA SUL ENGENHARIA LTDA" at bounding box center [0, 0] width 0 height 0
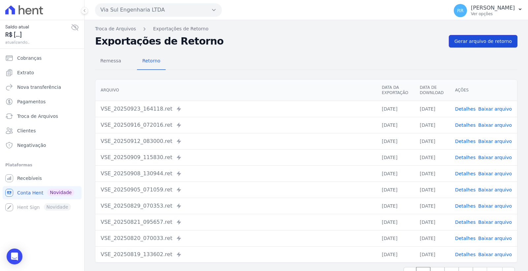
click at [488, 47] on link "Gerar arquivo de retorno" at bounding box center [483, 41] width 69 height 13
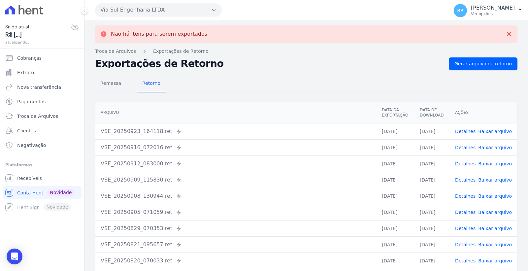
click at [159, 6] on button "Via Sul Engenharia LTDA" at bounding box center [158, 9] width 127 height 13
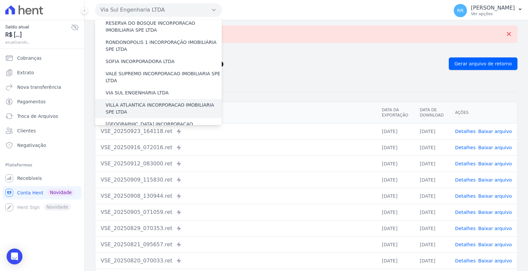
click at [157, 102] on label "VILLA ATLANTICA INCORPORACAO IMOBILIARIA SPE LTDA" at bounding box center [164, 109] width 116 height 14
click at [0, 0] on input "VILLA ATLANTICA INCORPORACAO IMOBILIARIA SPE LTDA" at bounding box center [0, 0] width 0 height 0
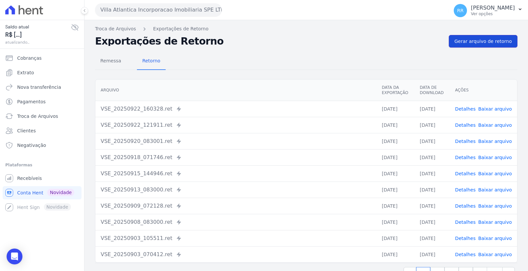
click at [459, 45] on link "Gerar arquivo de retorno" at bounding box center [483, 41] width 69 height 13
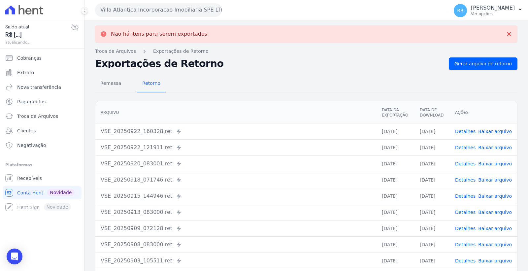
click at [132, 12] on button "Villa Atlantica Incorporacao Imobiliaria SPE LTDA" at bounding box center [158, 9] width 127 height 13
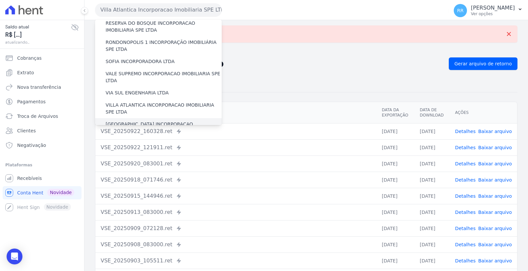
click at [157, 121] on label "[GEOGRAPHIC_DATA] INCORPORACAO IMOBILIARIA SPE LTDA" at bounding box center [164, 128] width 116 height 14
click at [0, 0] on input "[GEOGRAPHIC_DATA] INCORPORACAO IMOBILIARIA SPE LTDA" at bounding box center [0, 0] width 0 height 0
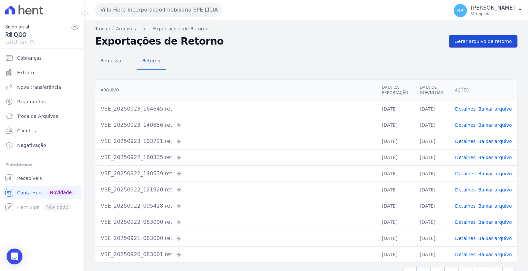
click at [476, 38] on span "Gerar arquivo de retorno" at bounding box center [482, 41] width 57 height 7
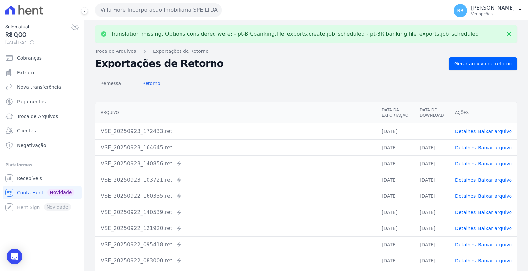
click at [495, 130] on link "Baixar arquivo" at bounding box center [495, 131] width 34 height 5
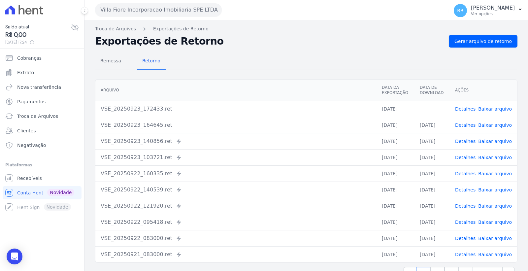
drag, startPoint x: 152, startPoint y: 2, endPoint x: 150, endPoint y: 8, distance: 6.2
click at [152, 2] on div "Villa Fiore Incorporacao Imobiliaria SPE LTDA Via Sul Engenharia AGUAS DE [GEOG…" at bounding box center [270, 10] width 351 height 20
click at [148, 11] on button "Villa Fiore Incorporacao Imobiliaria SPE LTDA" at bounding box center [158, 9] width 127 height 13
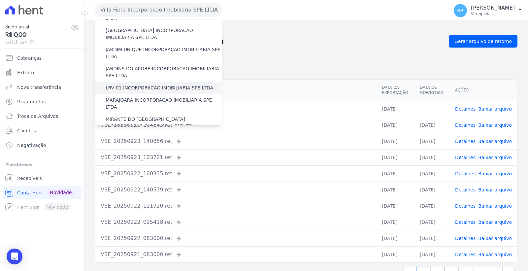
scroll to position [295, 0]
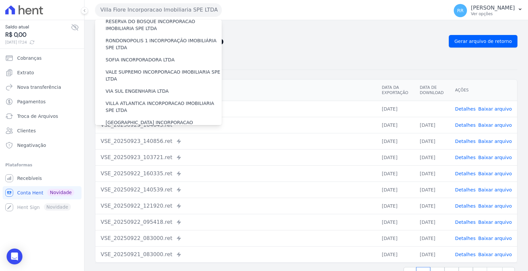
click at [150, 138] on label "VILLA TROPICAL INCORPORAÇÃO IMOBILIÁRIA SPE LTDA" at bounding box center [164, 145] width 116 height 14
click at [0, 0] on input "VILLA TROPICAL INCORPORAÇÃO IMOBILIÁRIA SPE LTDA" at bounding box center [0, 0] width 0 height 0
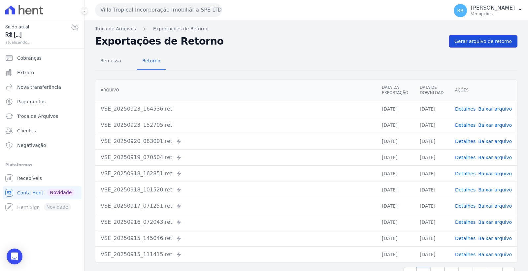
click at [471, 43] on span "Gerar arquivo de retorno" at bounding box center [482, 41] width 57 height 7
click at [162, 9] on button "Villa Tropical Incorporação Imobiliária SPE LTDA" at bounding box center [158, 9] width 127 height 13
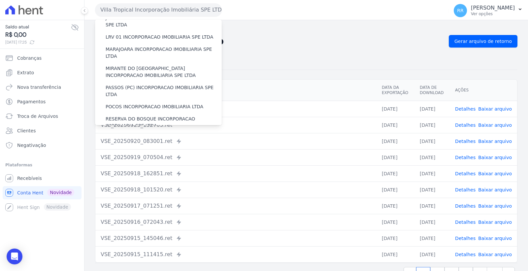
scroll to position [185, 0]
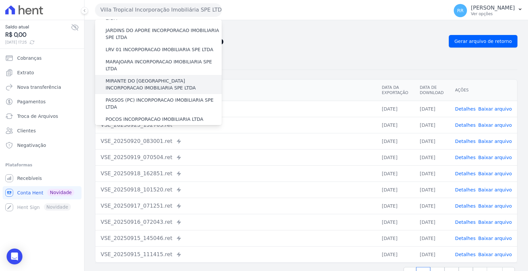
click at [180, 75] on div "MIRANTE DO [GEOGRAPHIC_DATA] INCORPORACAO IMOBILIARIA SPE LTDA" at bounding box center [158, 84] width 127 height 19
click at [171, 78] on label "MIRANTE DO [GEOGRAPHIC_DATA] INCORPORACAO IMOBILIARIA SPE LTDA" at bounding box center [164, 85] width 116 height 14
click at [0, 0] on input "MIRANTE DO [GEOGRAPHIC_DATA] INCORPORACAO IMOBILIARIA SPE LTDA" at bounding box center [0, 0] width 0 height 0
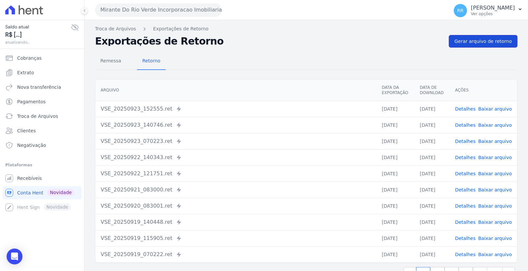
click at [474, 40] on span "Gerar arquivo de retorno" at bounding box center [482, 41] width 57 height 7
click at [107, 68] on link "Remessa" at bounding box center [110, 61] width 31 height 17
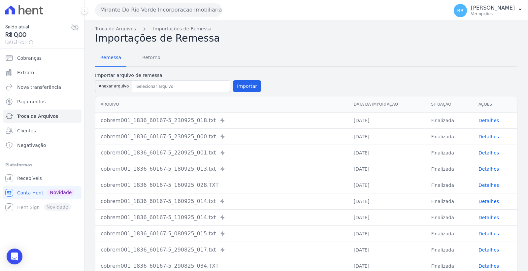
click at [490, 119] on link "Detalhes" at bounding box center [488, 120] width 20 height 5
click at [148, 65] on link "Retorno" at bounding box center [151, 57] width 29 height 17
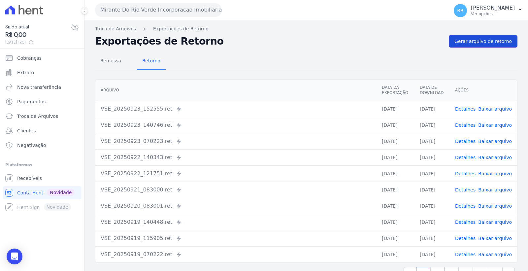
click at [474, 38] on span "Gerar arquivo de retorno" at bounding box center [482, 41] width 57 height 7
click at [501, 38] on span "Gerar arquivo de retorno" at bounding box center [482, 41] width 57 height 7
click at [148, 63] on span "Retorno" at bounding box center [151, 60] width 26 height 13
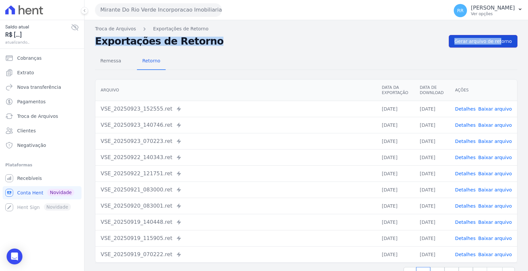
click at [474, 37] on link "Gerar arquivo de retorno" at bounding box center [483, 41] width 69 height 13
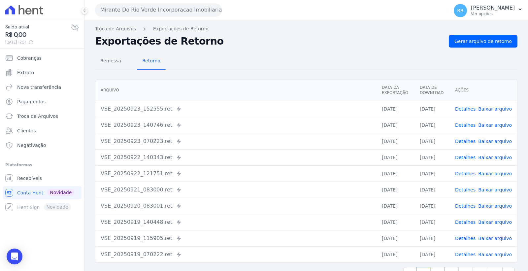
click at [159, 7] on button "Mirante Do Rio Verde Incorporacao Imobiliaria SPE LTDA" at bounding box center [158, 9] width 127 height 13
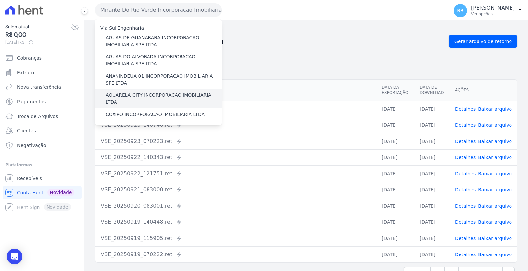
click at [139, 97] on label "AQUARELA CITY INCORPORACAO IMOBILIARIA LTDA" at bounding box center [164, 99] width 116 height 14
click at [0, 0] on input "AQUARELA CITY INCORPORACAO IMOBILIARIA LTDA" at bounding box center [0, 0] width 0 height 0
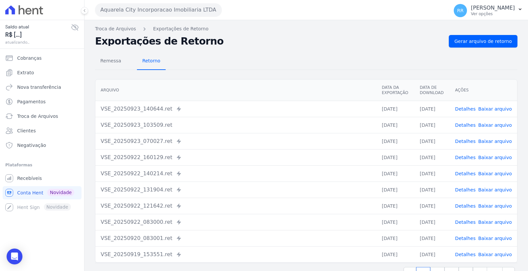
click at [141, 60] on span "Retorno" at bounding box center [151, 60] width 26 height 13
click at [466, 38] on span "Gerar arquivo de retorno" at bounding box center [482, 41] width 57 height 7
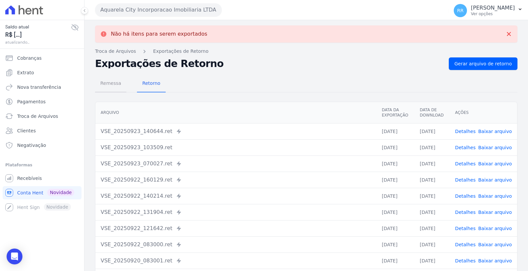
click at [110, 84] on span "Remessa" at bounding box center [110, 83] width 29 height 13
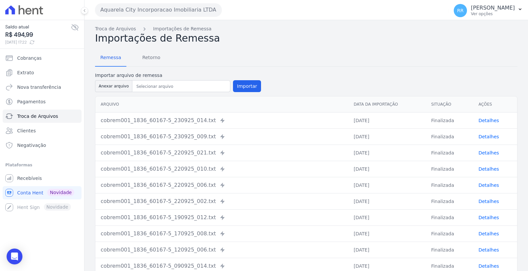
click at [490, 118] on link "Detalhes" at bounding box center [488, 120] width 20 height 5
click at [145, 56] on span "Retorno" at bounding box center [151, 57] width 26 height 13
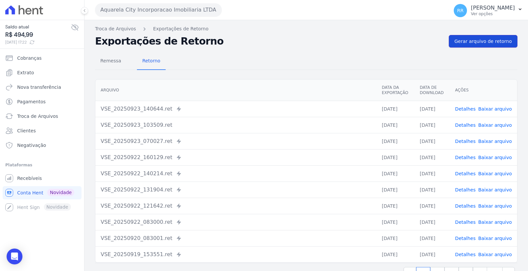
click at [494, 36] on link "Gerar arquivo de retorno" at bounding box center [483, 41] width 69 height 13
click at [116, 68] on link "Remessa" at bounding box center [110, 61] width 31 height 17
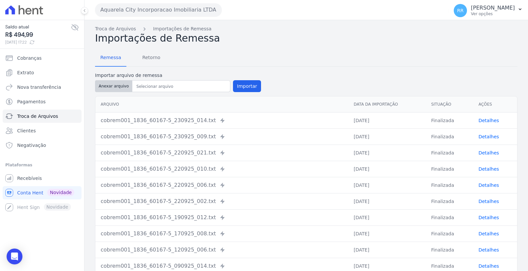
click at [116, 87] on button "Anexar arquivo" at bounding box center [113, 86] width 37 height 12
type input "cobrem001_1836_60167-5_230925_056.TXT"
click at [250, 86] on button "Importar" at bounding box center [247, 86] width 28 height 12
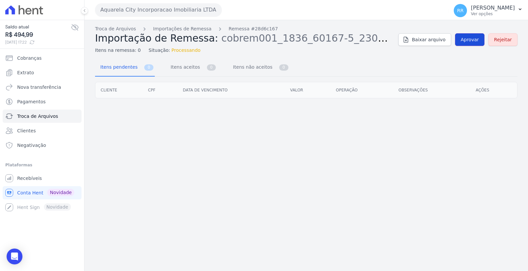
click at [465, 34] on link "Aprovar" at bounding box center [469, 39] width 29 height 13
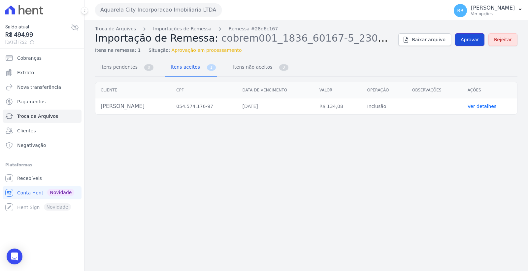
click at [471, 38] on span "Aprovar" at bounding box center [469, 39] width 18 height 7
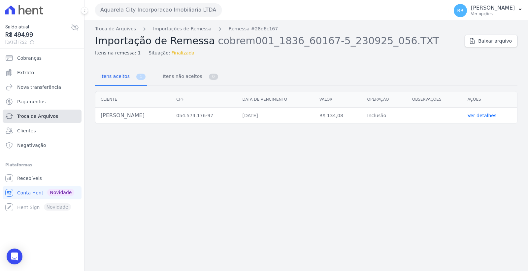
click at [50, 115] on span "Troca de Arquivos" at bounding box center [37, 116] width 41 height 7
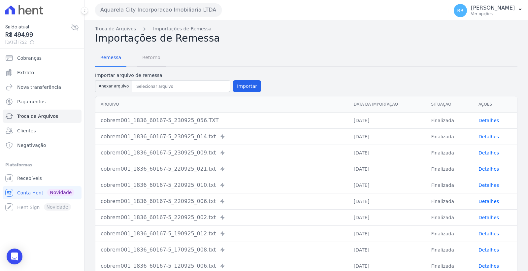
click at [150, 58] on span "Retorno" at bounding box center [151, 57] width 26 height 13
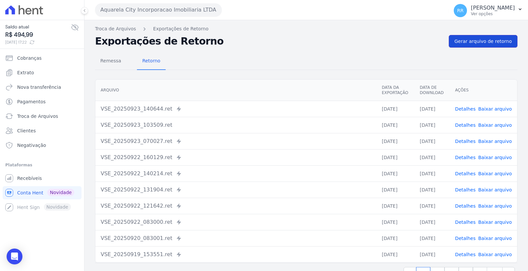
drag, startPoint x: 466, startPoint y: 42, endPoint x: 455, endPoint y: 58, distance: 19.5
click at [467, 44] on span "Gerar arquivo de retorno" at bounding box center [482, 41] width 57 height 7
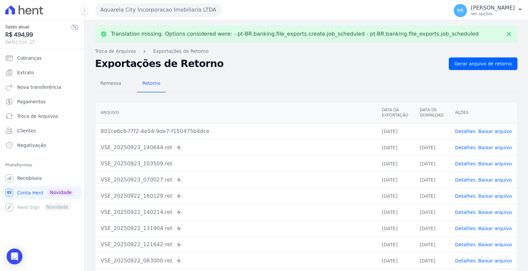
click at [496, 133] on link "Baixar arquivo" at bounding box center [495, 131] width 34 height 5
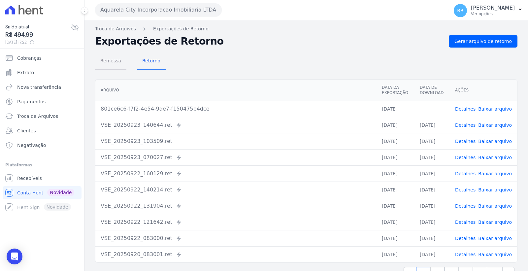
click at [108, 63] on span "Remessa" at bounding box center [110, 60] width 29 height 13
click at [148, 11] on button "Aquarela City Incorporacao Imobiliaria LTDA" at bounding box center [158, 9] width 127 height 13
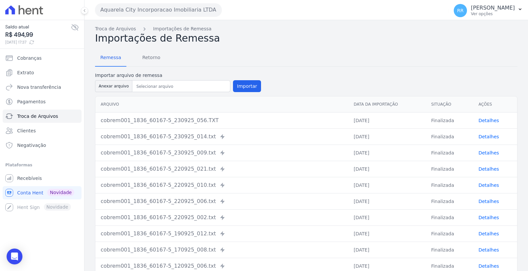
click at [142, 7] on button "Aquarela City Incorporacao Imobiliaria LTDA" at bounding box center [158, 9] width 127 height 13
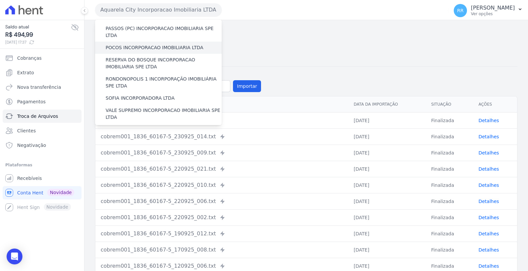
scroll to position [146, 0]
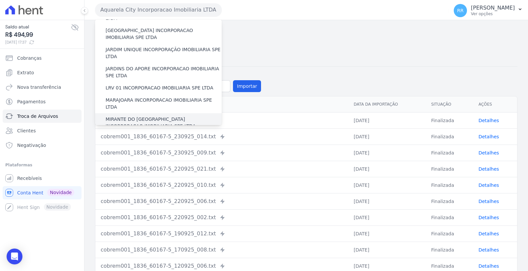
click at [152, 116] on label "MIRANTE DO [GEOGRAPHIC_DATA] INCORPORACAO IMOBILIARIA SPE LTDA" at bounding box center [164, 123] width 116 height 14
click at [0, 0] on input "MIRANTE DO [GEOGRAPHIC_DATA] INCORPORACAO IMOBILIARIA SPE LTDA" at bounding box center [0, 0] width 0 height 0
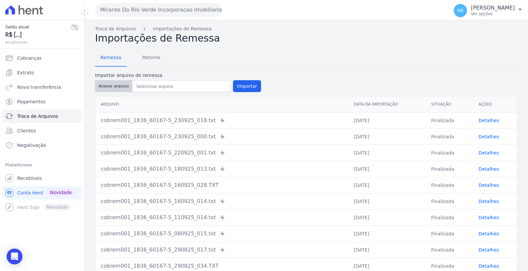
click at [117, 91] on button "Anexar arquivo" at bounding box center [113, 86] width 37 height 12
type input "cobrem001_1836_60167-5_230925_053.TXT"
click at [246, 84] on button "Importar" at bounding box center [247, 86] width 28 height 12
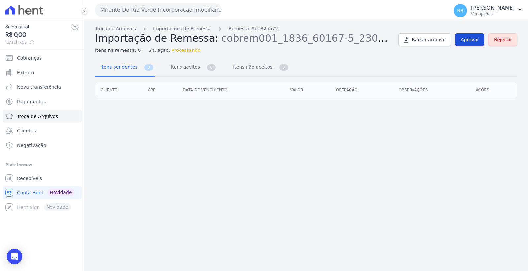
click at [462, 41] on link "Aprovar" at bounding box center [469, 39] width 29 height 13
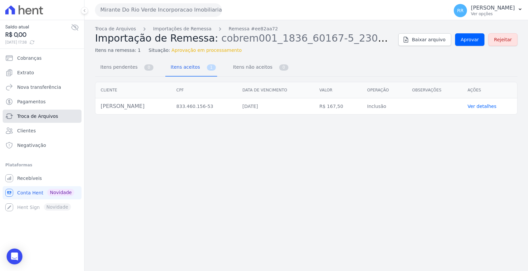
click at [51, 113] on span "Troca de Arquivos" at bounding box center [37, 116] width 41 height 7
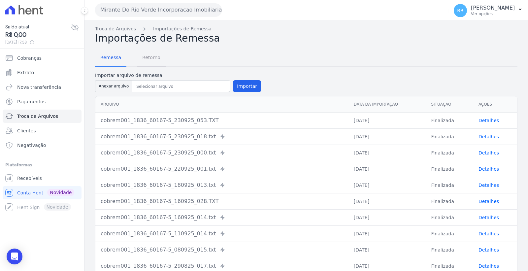
click at [153, 62] on span "Retorno" at bounding box center [151, 57] width 26 height 13
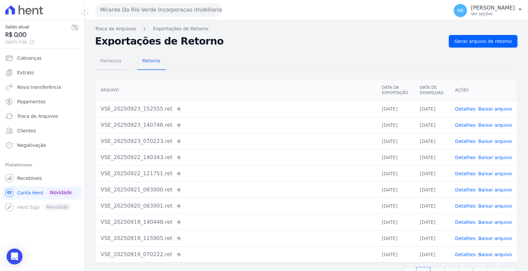
click at [113, 64] on span "Remessa" at bounding box center [110, 60] width 29 height 13
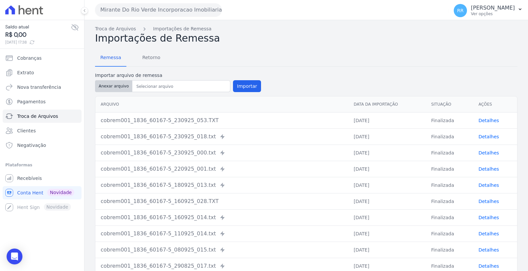
click at [119, 86] on button "Anexar arquivo" at bounding box center [113, 86] width 37 height 12
type input "cobrem001_1836_60167-5_230925_055.TXT"
click at [246, 86] on button "Importar" at bounding box center [247, 86] width 28 height 12
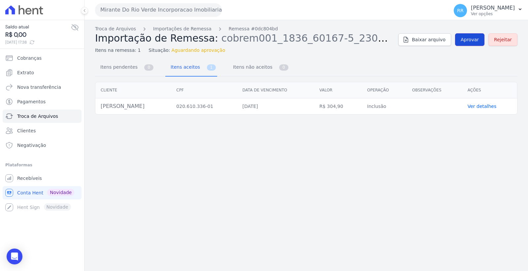
click at [466, 41] on span "Aprovar" at bounding box center [469, 39] width 18 height 7
click at [472, 38] on span "Aprovar" at bounding box center [469, 39] width 18 height 7
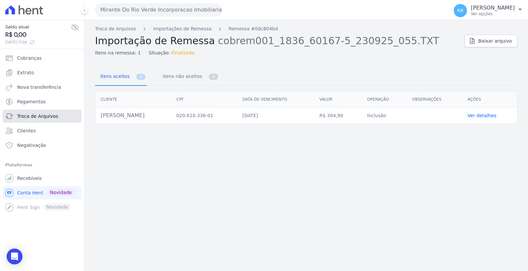
click at [48, 115] on span "Troca de Arquivos" at bounding box center [37, 116] width 41 height 7
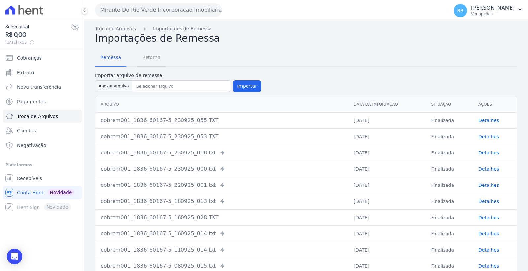
click at [149, 56] on span "Retorno" at bounding box center [151, 57] width 26 height 13
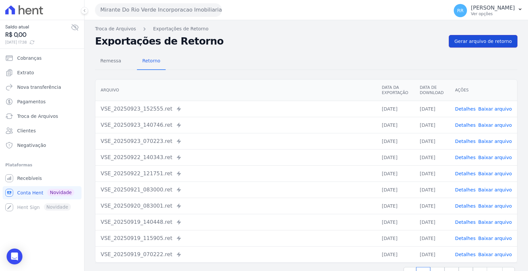
click at [470, 41] on span "Gerar arquivo de retorno" at bounding box center [482, 41] width 57 height 7
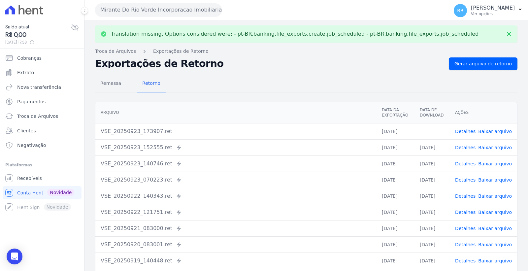
drag, startPoint x: 465, startPoint y: 126, endPoint x: 465, endPoint y: 131, distance: 4.9
click at [465, 127] on td "Detalhes Baixar arquivo" at bounding box center [483, 131] width 67 height 16
click at [466, 133] on link "Detalhes" at bounding box center [465, 131] width 20 height 5
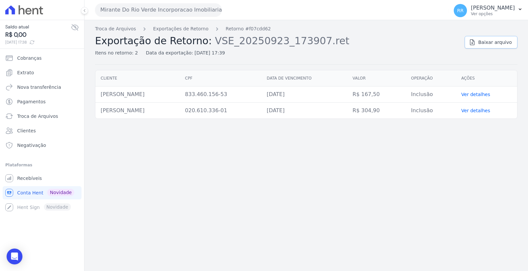
click at [486, 40] on span "Baixar arquivo" at bounding box center [495, 42] width 34 height 7
click at [151, 7] on button "Mirante Do Rio Verde Incorporacao Imobiliaria SPE LTDA" at bounding box center [158, 9] width 127 height 13
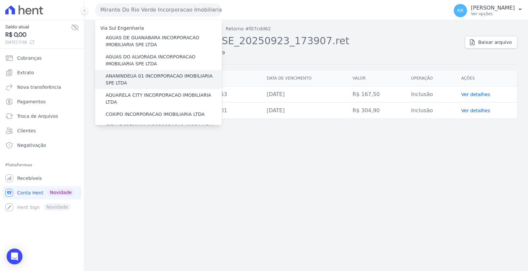
click at [157, 77] on label "ANANINDEUA 01 INCORPORACAO IMOBILIARIA SPE LTDA" at bounding box center [164, 80] width 116 height 14
click at [0, 0] on input "ANANINDEUA 01 INCORPORACAO IMOBILIARIA SPE LTDA" at bounding box center [0, 0] width 0 height 0
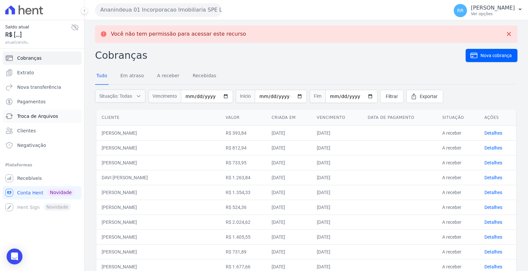
click at [48, 119] on span "Troca de Arquivos" at bounding box center [37, 116] width 41 height 7
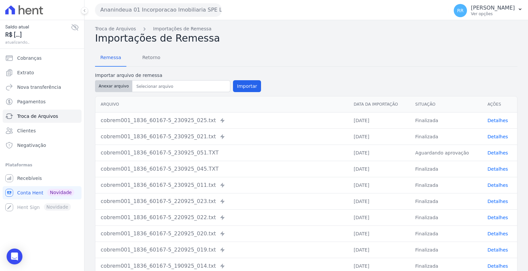
click at [111, 87] on button "Anexar arquivo" at bounding box center [113, 86] width 37 height 12
click at [109, 61] on span "Remessa" at bounding box center [110, 57] width 29 height 13
click at [113, 82] on button "Anexar arquivo" at bounding box center [113, 86] width 37 height 12
click at [245, 83] on button "Importar" at bounding box center [247, 86] width 28 height 12
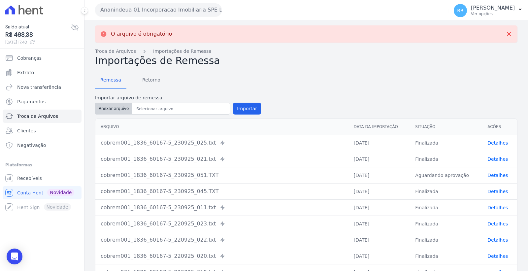
click at [120, 107] on button "Anexar arquivo" at bounding box center [113, 109] width 37 height 12
type input "cobrem001_1836_60167-5_230925_050.TXT"
click at [243, 109] on button "Importar" at bounding box center [247, 109] width 28 height 12
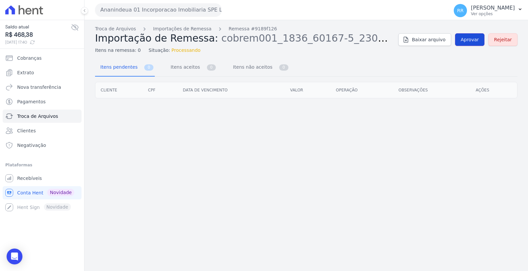
click at [476, 38] on span "Aprovar" at bounding box center [469, 39] width 18 height 7
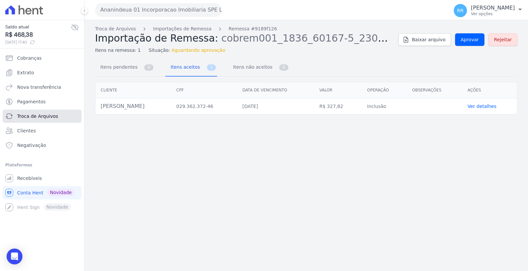
click at [44, 121] on link "Troca de Arquivos" at bounding box center [42, 116] width 79 height 13
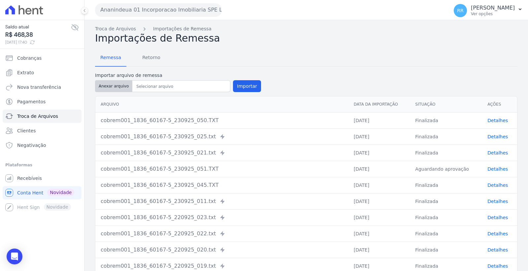
click at [113, 86] on button "Anexar arquivo" at bounding box center [113, 86] width 37 height 12
type input "cobrem001_1836_60167-5_230925_054.TXT"
click at [246, 84] on button "Importar" at bounding box center [247, 86] width 28 height 12
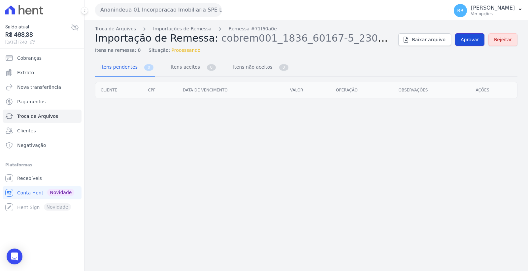
click at [472, 35] on link "Aprovar" at bounding box center [469, 39] width 29 height 13
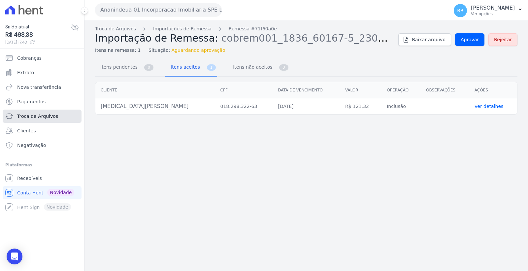
click at [46, 114] on span "Troca de Arquivos" at bounding box center [37, 116] width 41 height 7
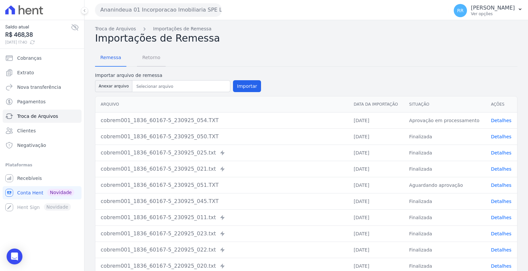
click at [152, 60] on span "Retorno" at bounding box center [151, 57] width 26 height 13
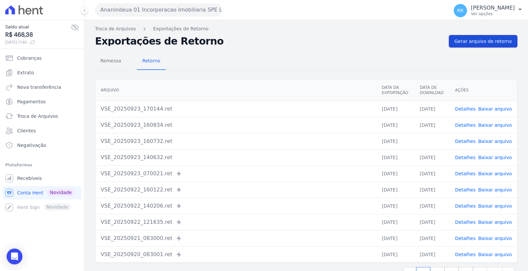
click at [467, 42] on span "Gerar arquivo de retorno" at bounding box center [482, 41] width 57 height 7
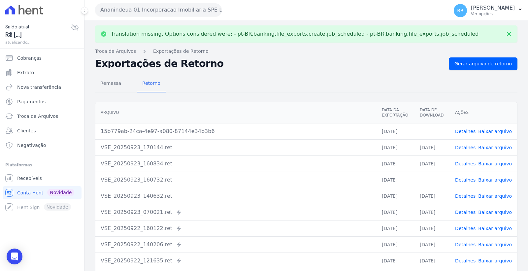
click at [472, 130] on link "Detalhes" at bounding box center [465, 131] width 20 height 5
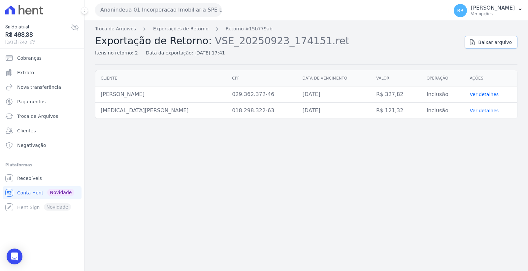
drag, startPoint x: 494, startPoint y: 39, endPoint x: 487, endPoint y: 40, distance: 6.7
click at [494, 38] on link "Baixar arquivo" at bounding box center [490, 42] width 53 height 13
